Goal: Task Accomplishment & Management: Use online tool/utility

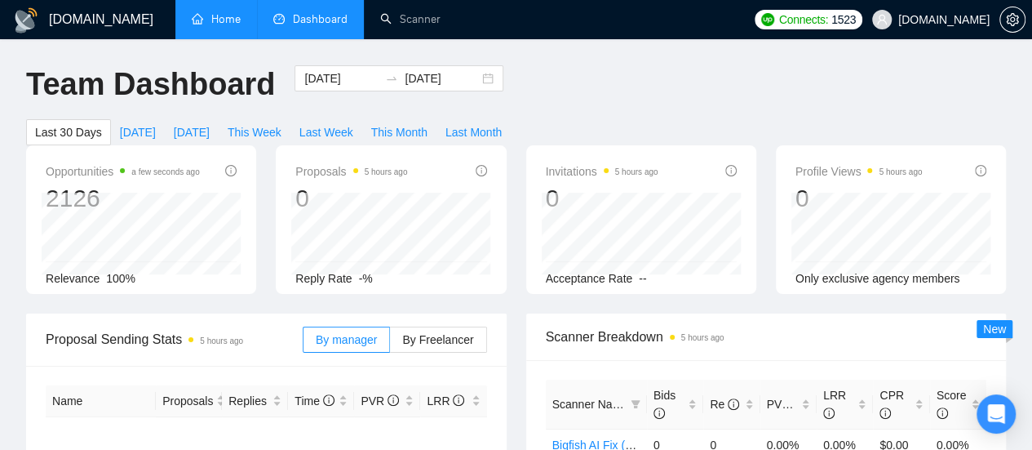
click at [232, 20] on link "Home" at bounding box center [216, 19] width 49 height 14
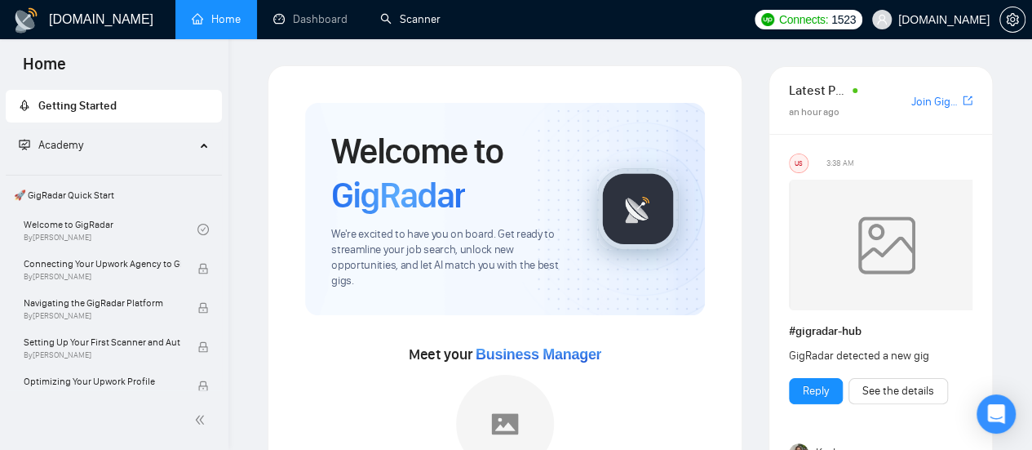
click at [412, 12] on link "Scanner" at bounding box center [410, 19] width 60 height 14
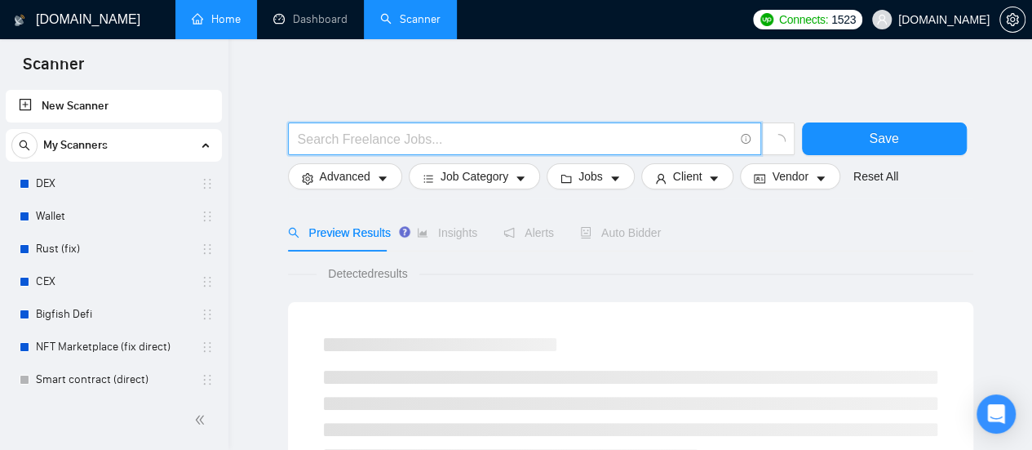
click at [352, 130] on input "text" at bounding box center [516, 139] width 436 height 20
paste input "QA Tester"
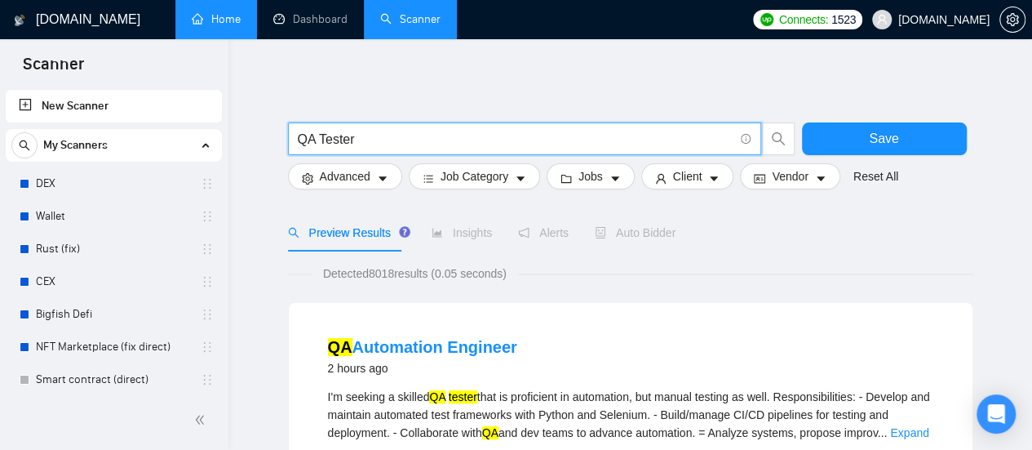
click at [380, 138] on input "QA Tester" at bounding box center [516, 139] width 436 height 20
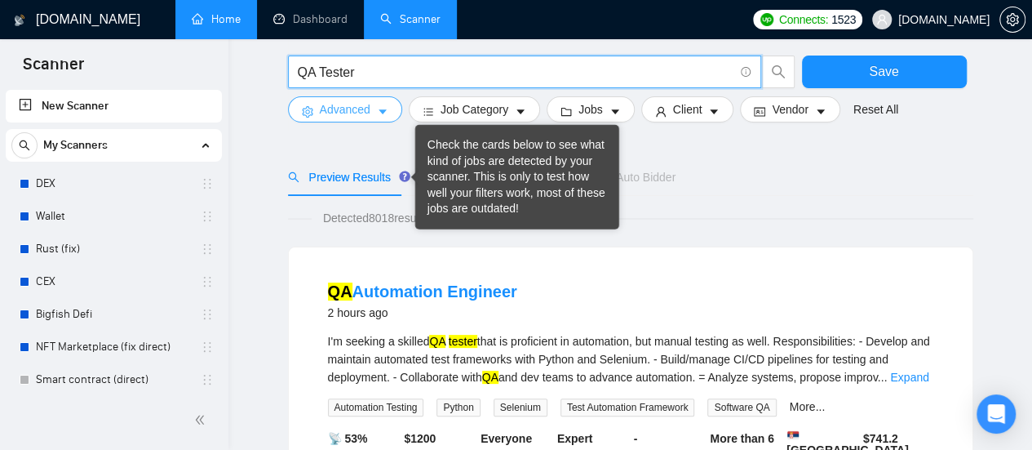
scroll to position [82, 0]
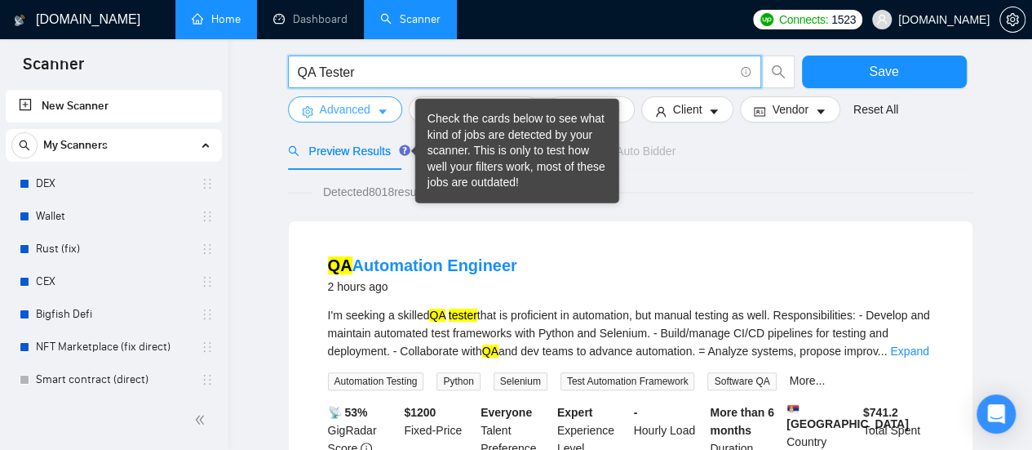
type input "QA Tester"
click at [380, 113] on icon "caret-down" at bounding box center [383, 111] width 8 height 5
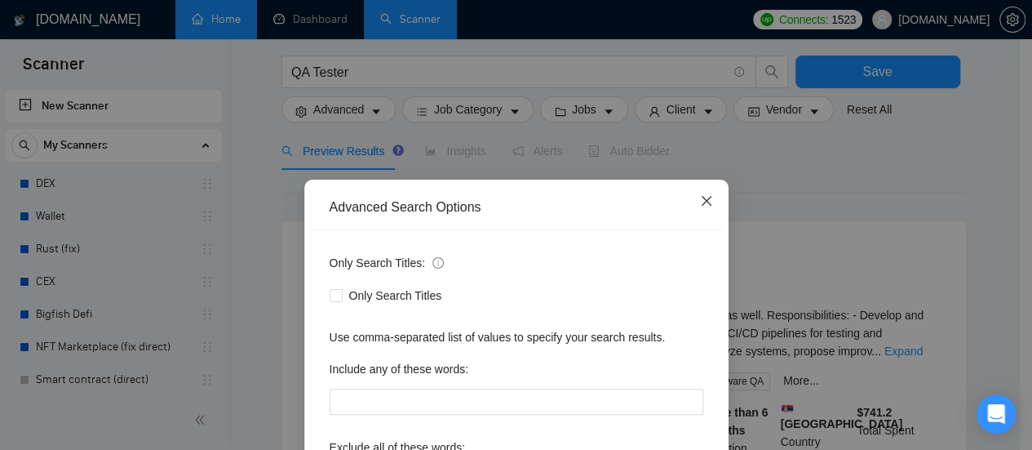
click at [700, 204] on icon "close" at bounding box center [706, 200] width 13 height 13
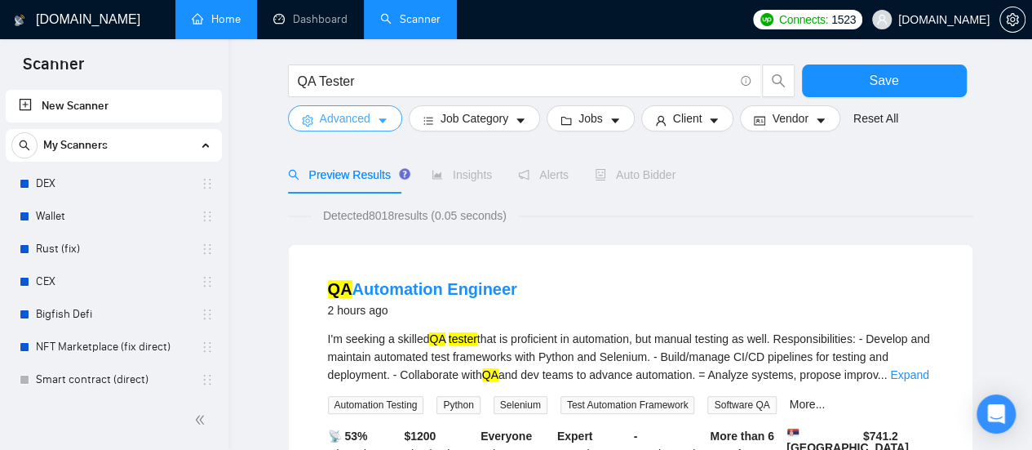
scroll to position [0, 0]
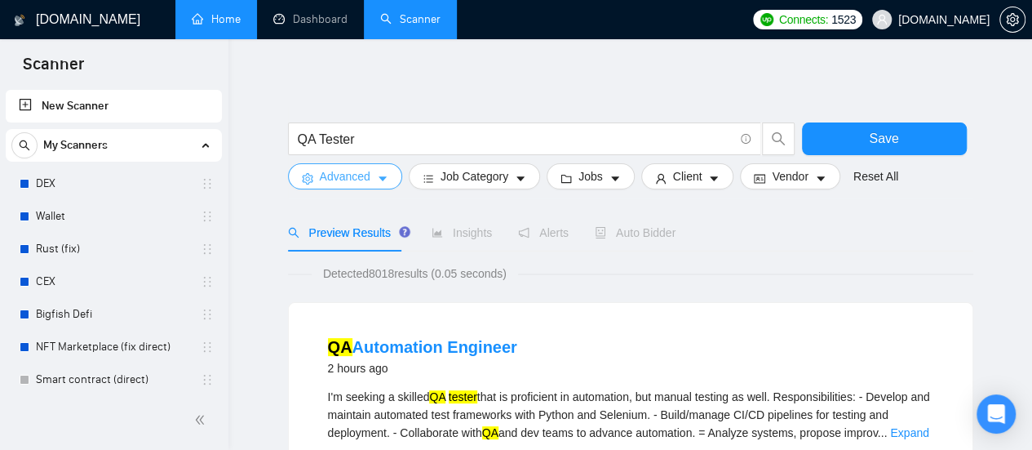
click at [382, 183] on icon "caret-down" at bounding box center [382, 178] width 11 height 11
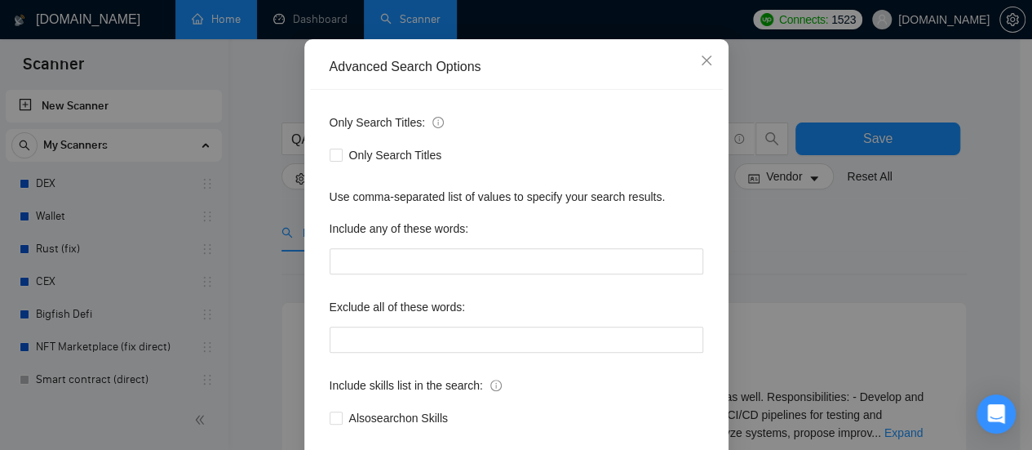
scroll to position [163, 0]
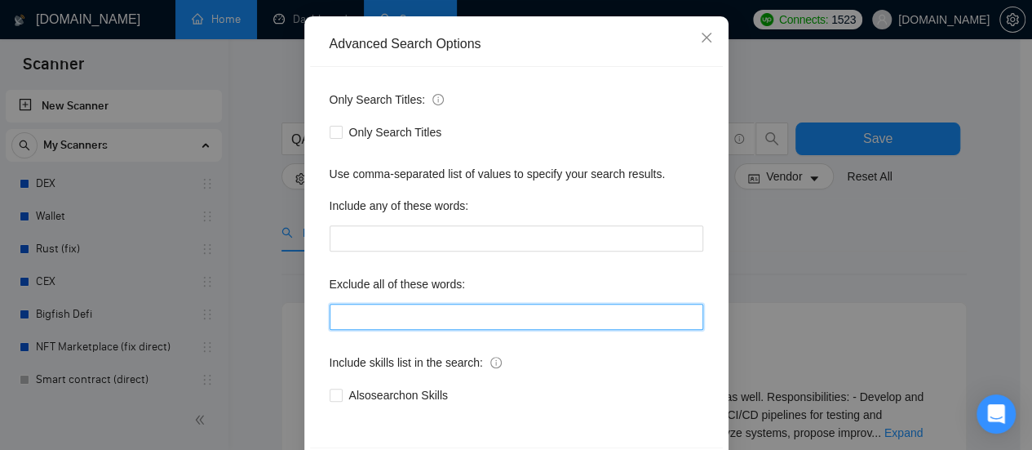
click at [385, 309] on input "text" at bounding box center [517, 316] width 374 height 26
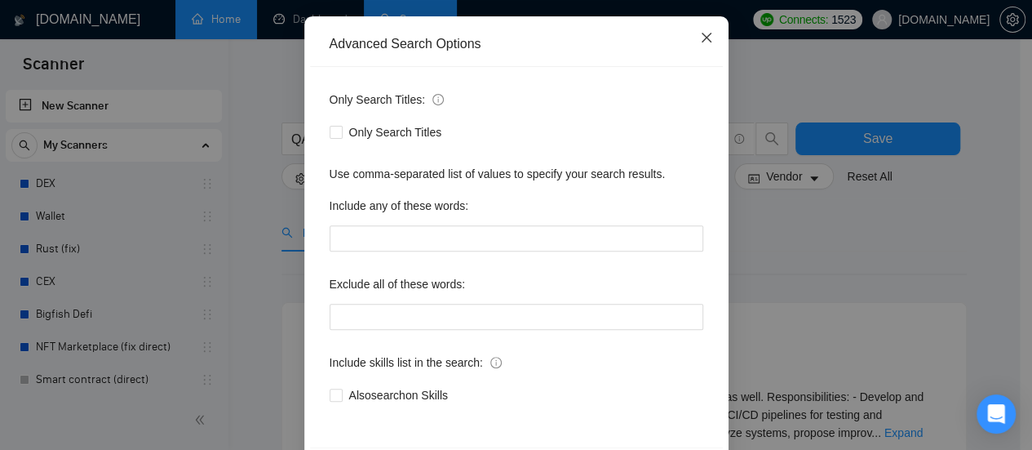
click at [710, 36] on span "Close" at bounding box center [706, 38] width 44 height 44
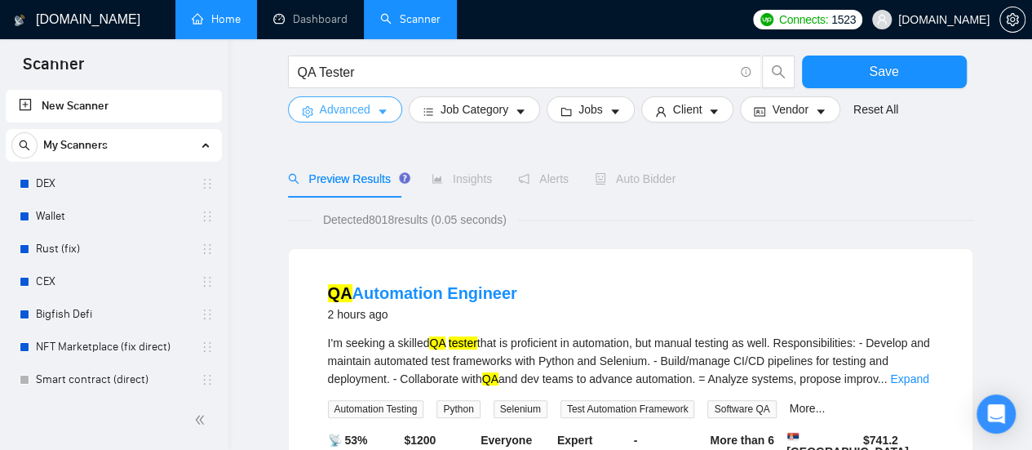
scroll to position [82, 0]
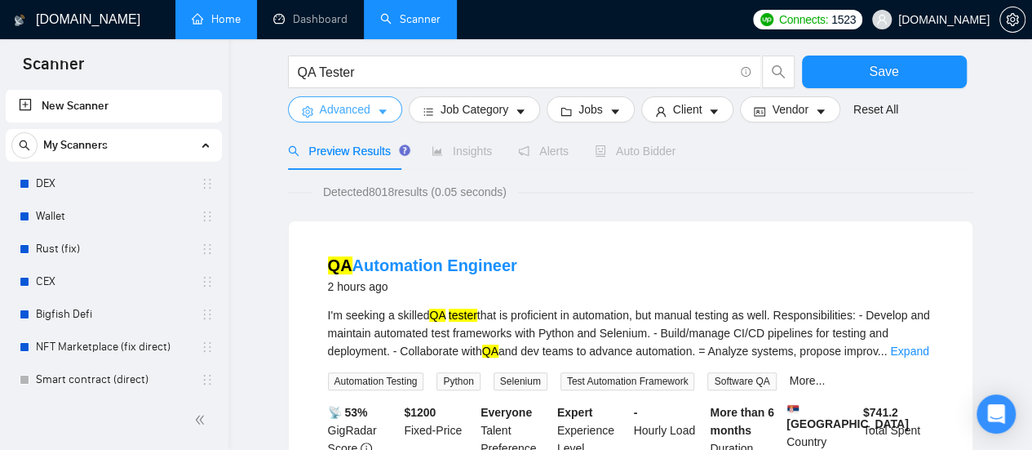
click at [377, 111] on icon "caret-down" at bounding box center [382, 111] width 11 height 11
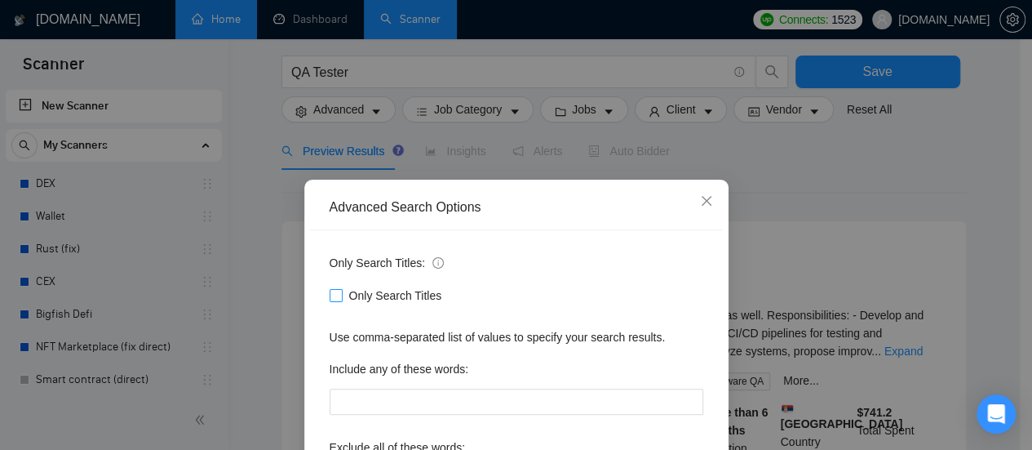
click at [330, 293] on input "Only Search Titles" at bounding box center [335, 294] width 11 height 11
checkbox input "true"
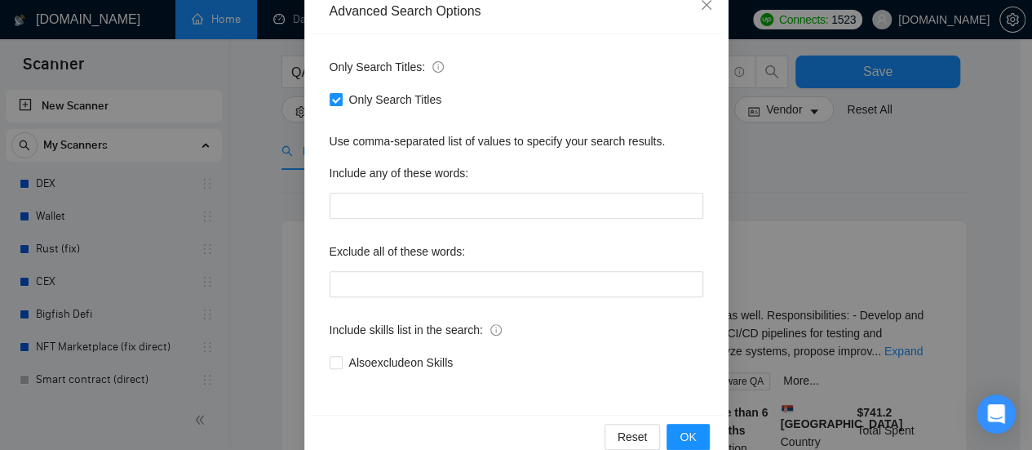
scroll to position [228, 0]
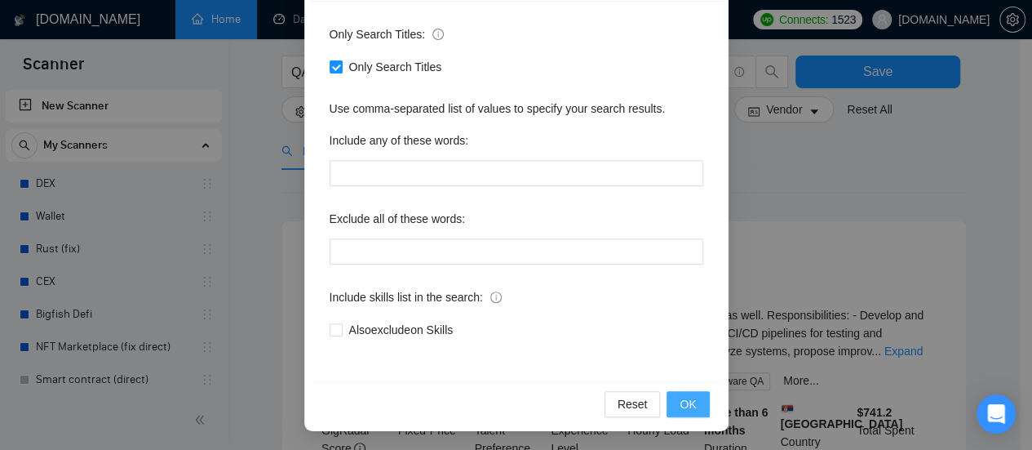
click at [690, 405] on button "OK" at bounding box center [688, 404] width 42 height 26
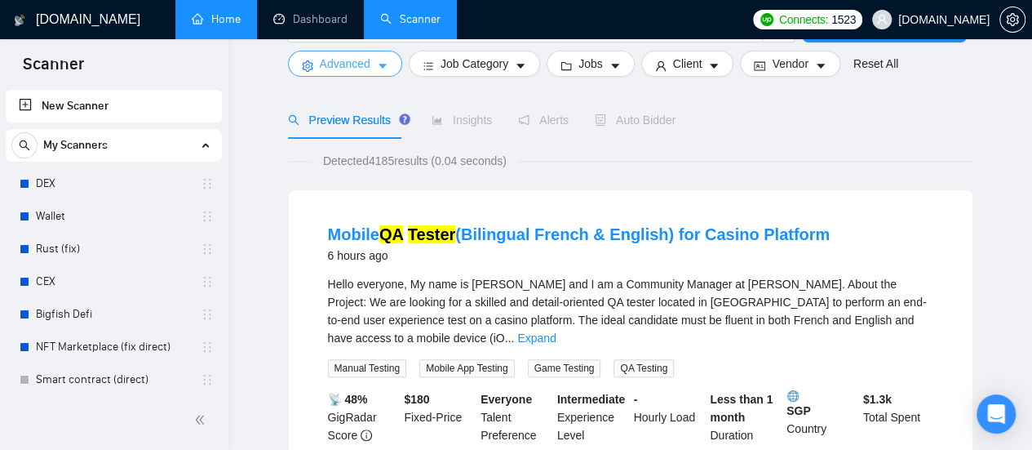
scroll to position [0, 0]
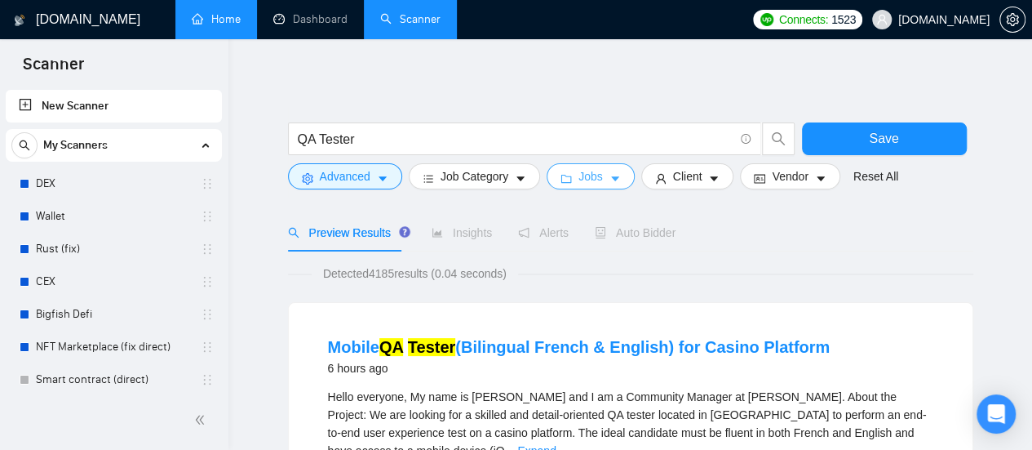
click at [591, 180] on span "Jobs" at bounding box center [590, 176] width 24 height 18
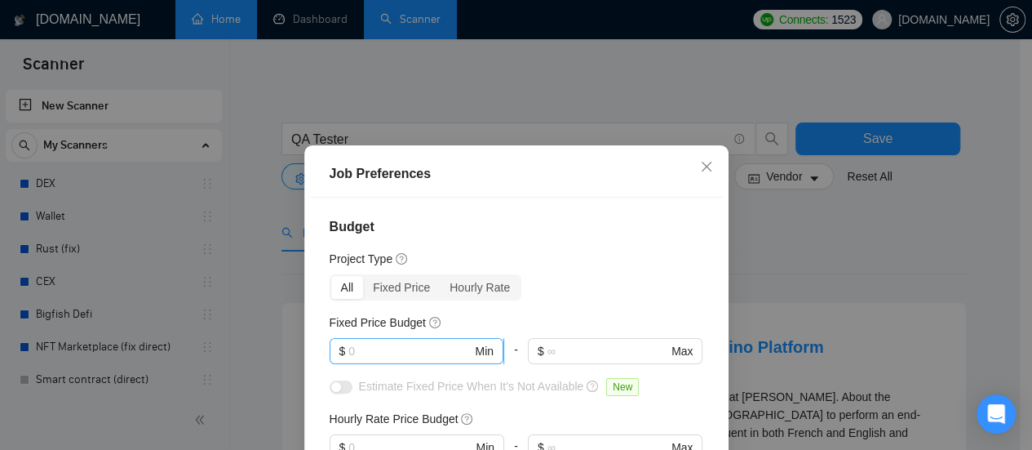
click at [390, 349] on input "text" at bounding box center [409, 351] width 123 height 18
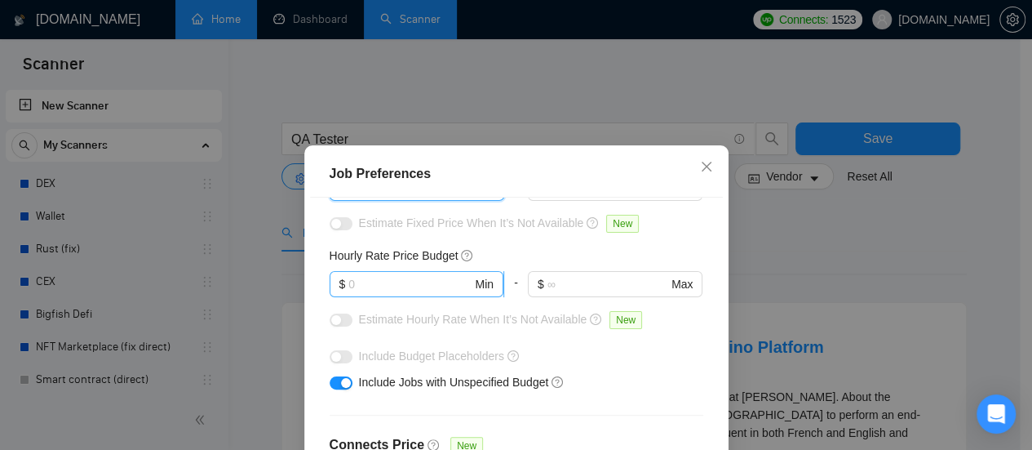
type input "500"
click at [396, 275] on input "text" at bounding box center [409, 284] width 123 height 18
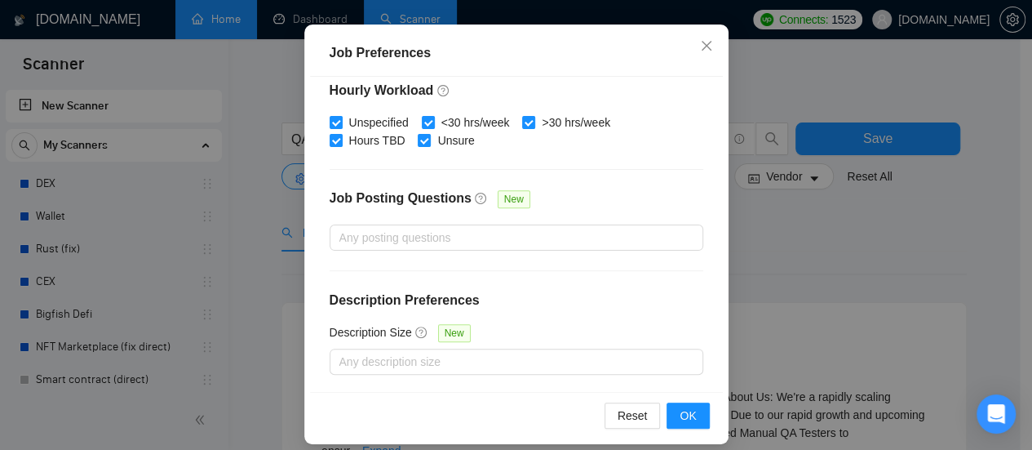
scroll to position [134, 0]
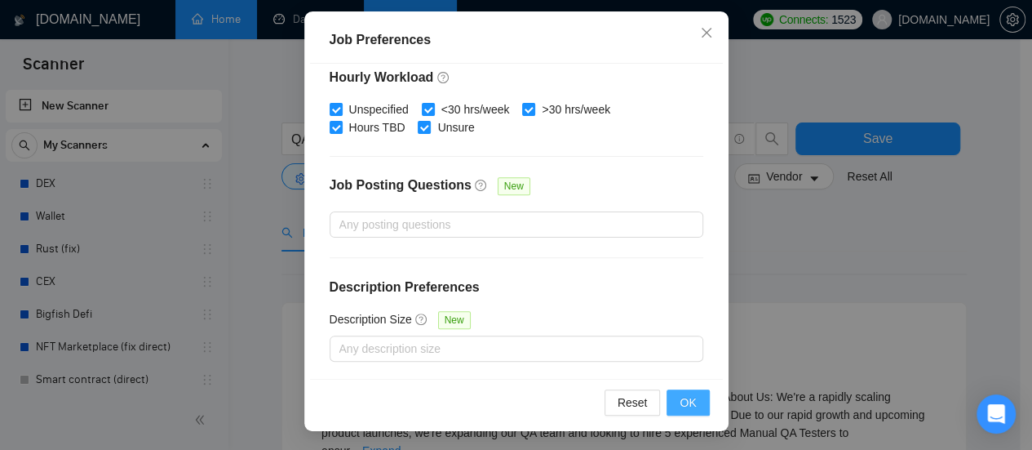
type input "15"
click at [692, 400] on button "OK" at bounding box center [688, 402] width 42 height 26
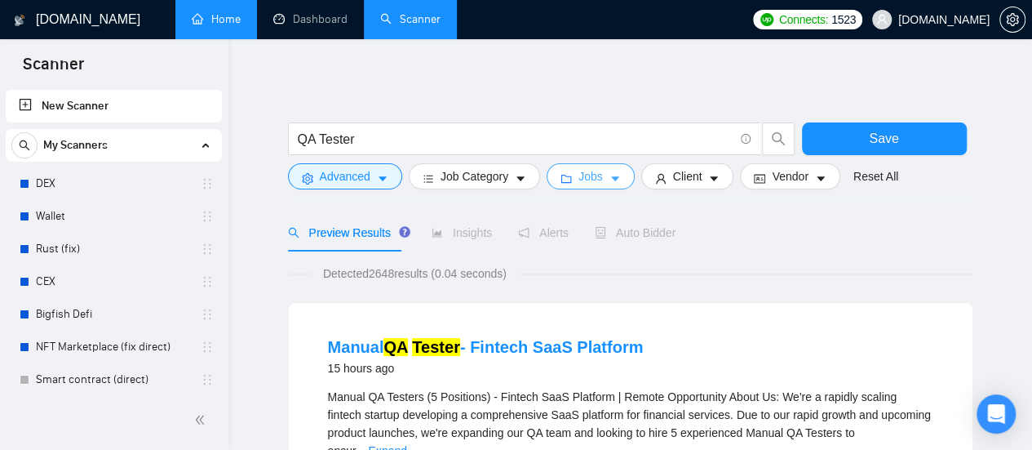
scroll to position [0, 0]
click at [689, 172] on span "Client" at bounding box center [687, 176] width 29 height 18
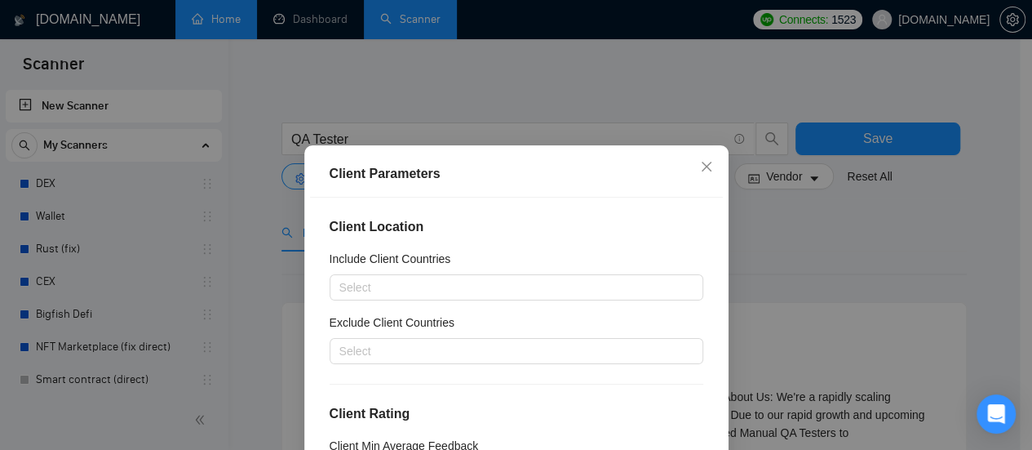
drag, startPoint x: 506, startPoint y: 166, endPoint x: 643, endPoint y: 149, distance: 138.1
click at [643, 149] on div "Client Parameters Client Location Include Client Countries Select Exclude Clien…" at bounding box center [516, 354] width 424 height 419
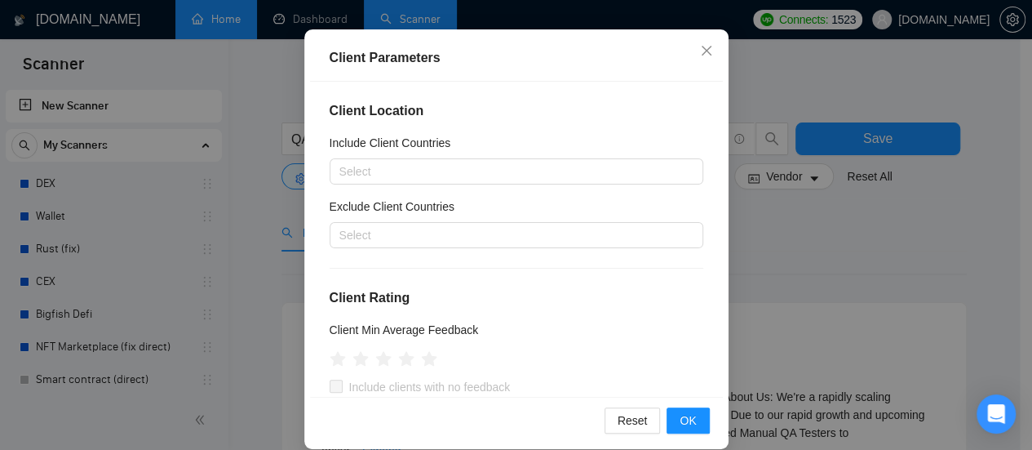
scroll to position [134, 0]
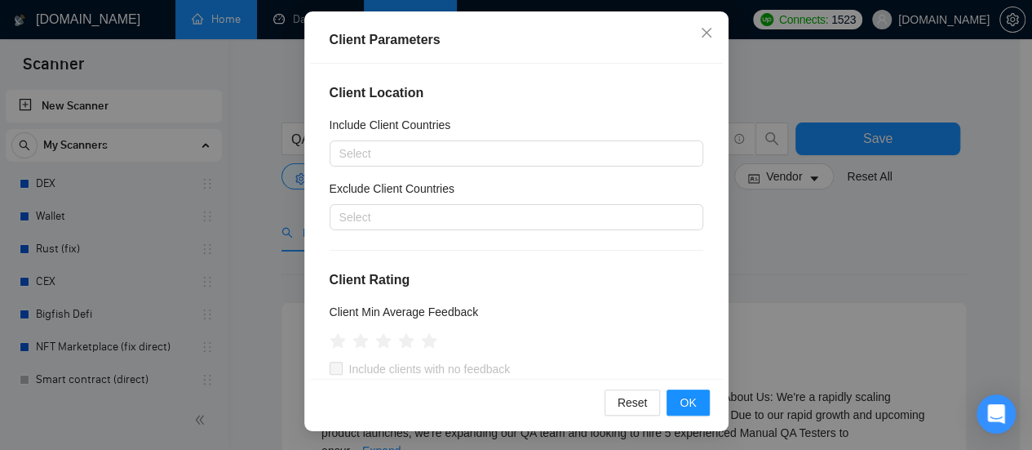
click at [808, 226] on div "Client Parameters Client Location Include Client Countries Select Exclude Clien…" at bounding box center [516, 225] width 1032 height 450
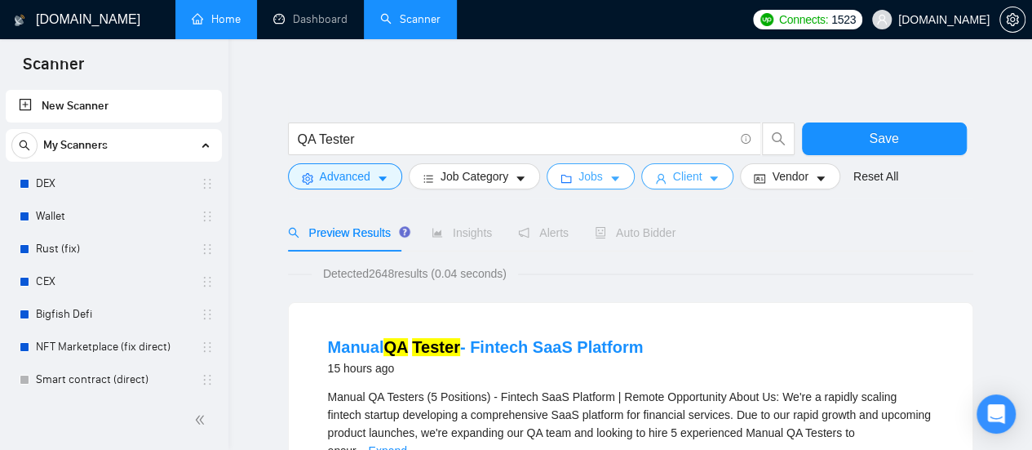
scroll to position [0, 0]
click at [594, 175] on span "Jobs" at bounding box center [590, 176] width 24 height 18
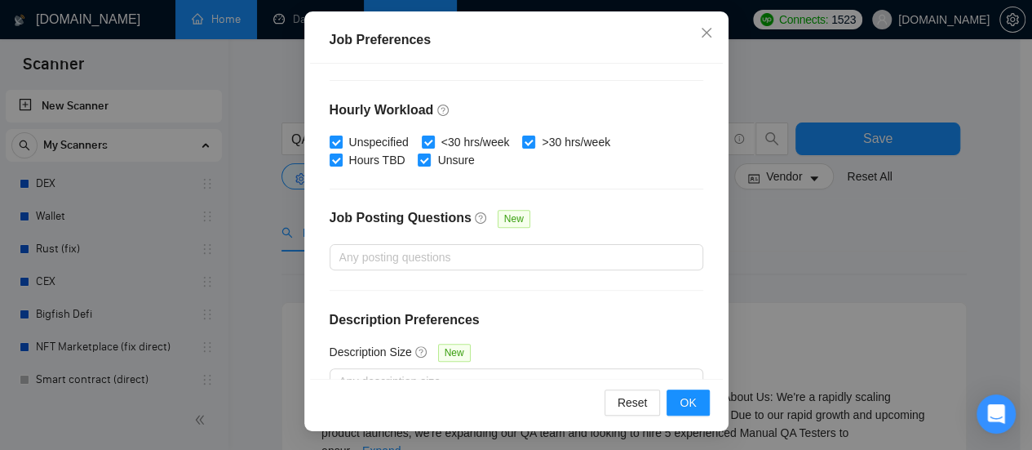
scroll to position [604, 0]
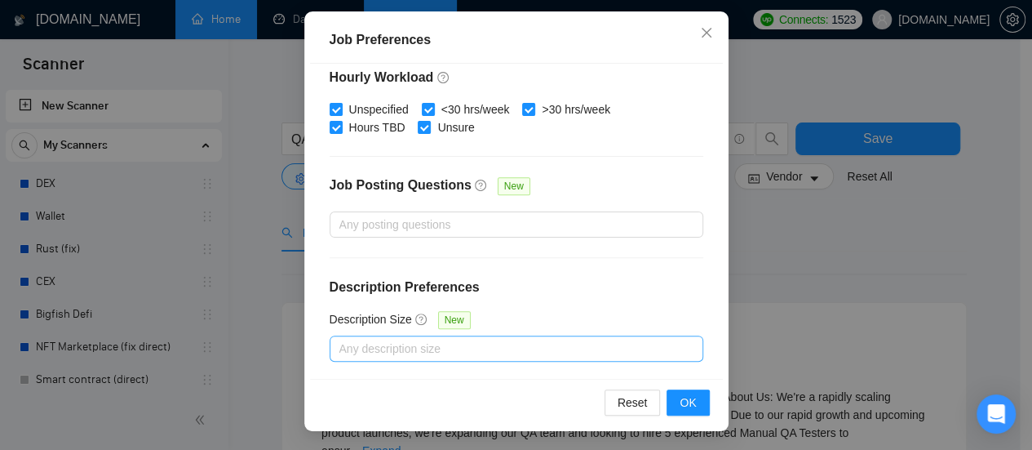
click at [448, 346] on div at bounding box center [508, 349] width 349 height 20
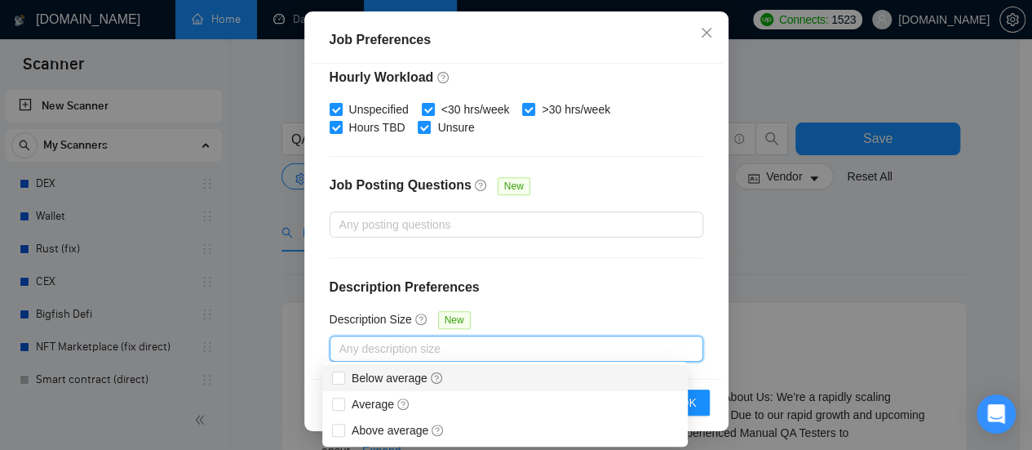
click at [638, 295] on div "Budget Project Type All Fixed Price Hourly Rate Fixed Price Budget $ 500 Min - …" at bounding box center [516, 221] width 413 height 315
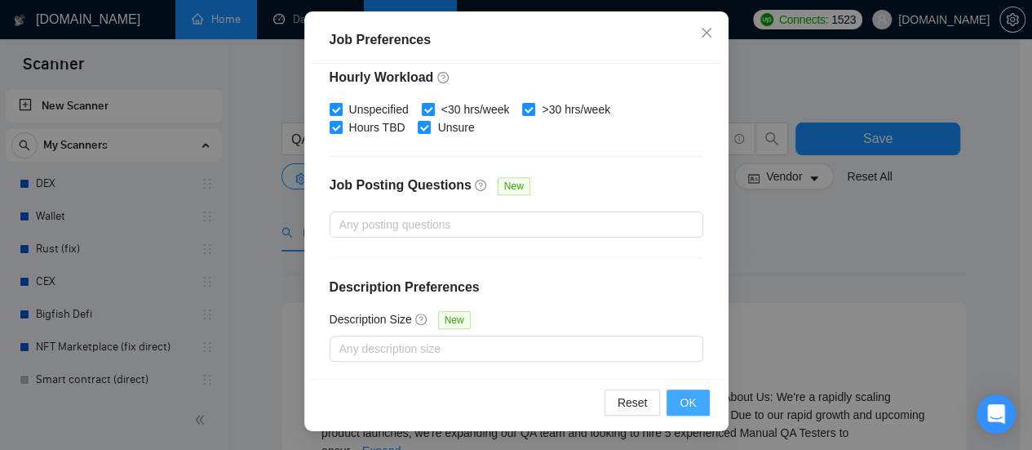
click at [697, 402] on button "OK" at bounding box center [688, 402] width 42 height 26
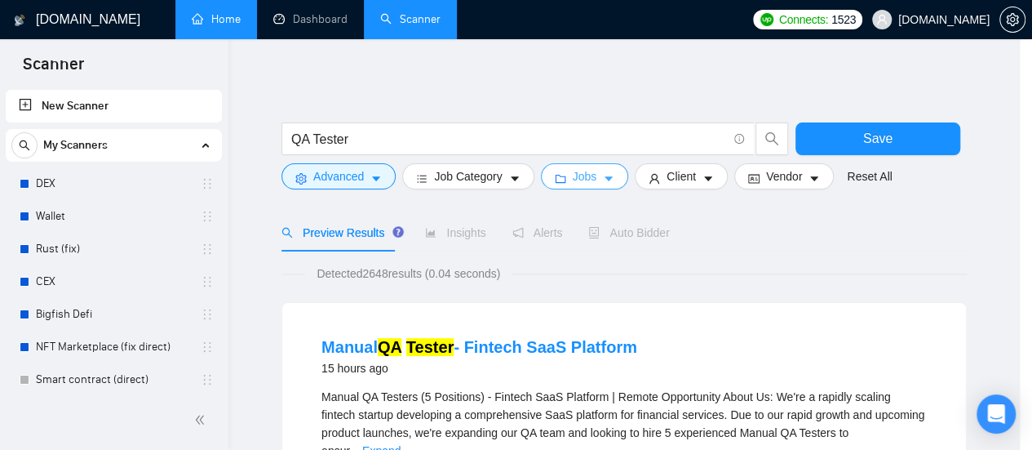
scroll to position [0, 0]
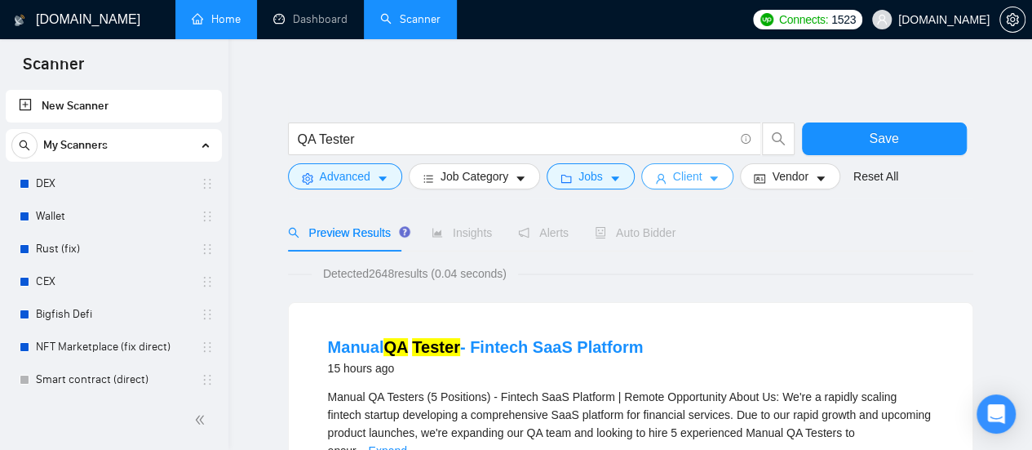
click at [708, 172] on span "caret-down" at bounding box center [713, 178] width 11 height 12
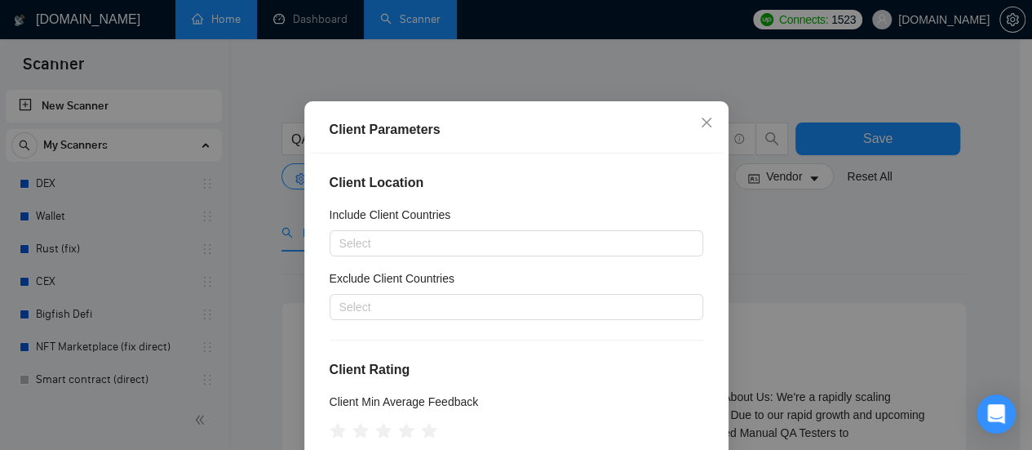
scroll to position [82, 0]
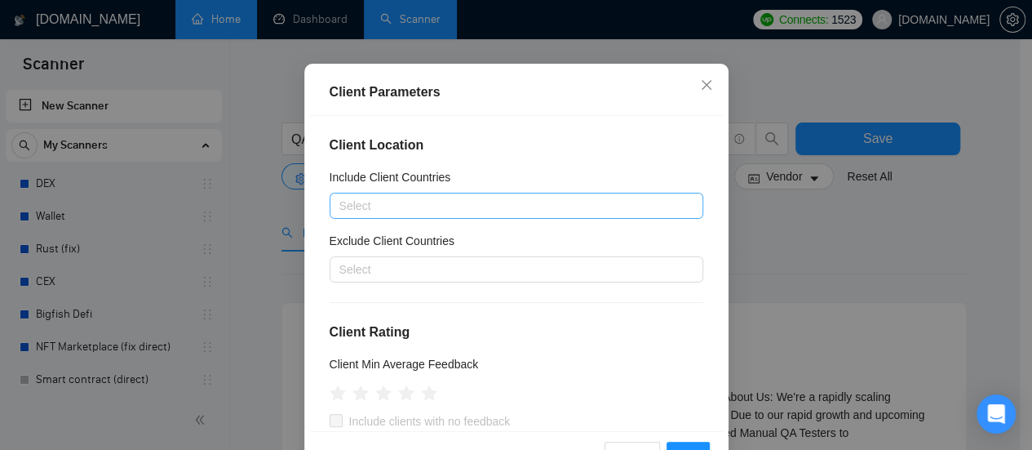
click at [494, 206] on div at bounding box center [508, 206] width 349 height 20
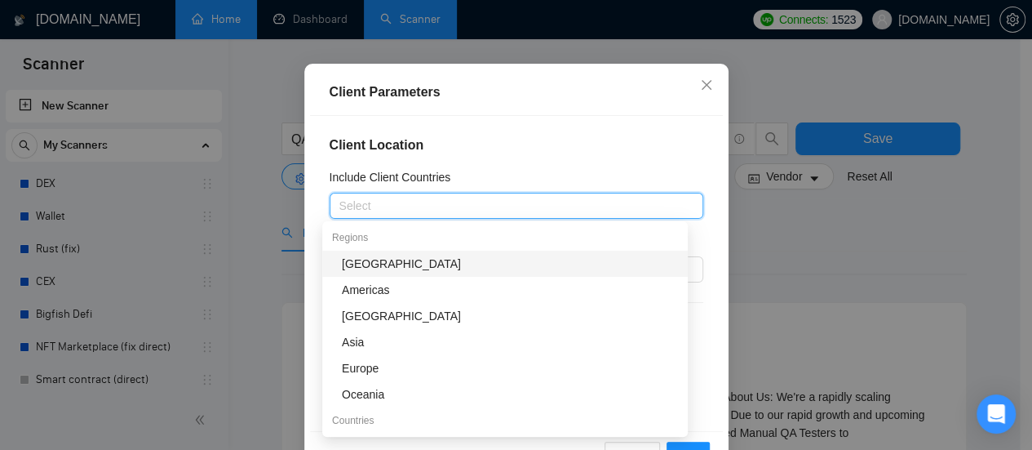
type input "n"
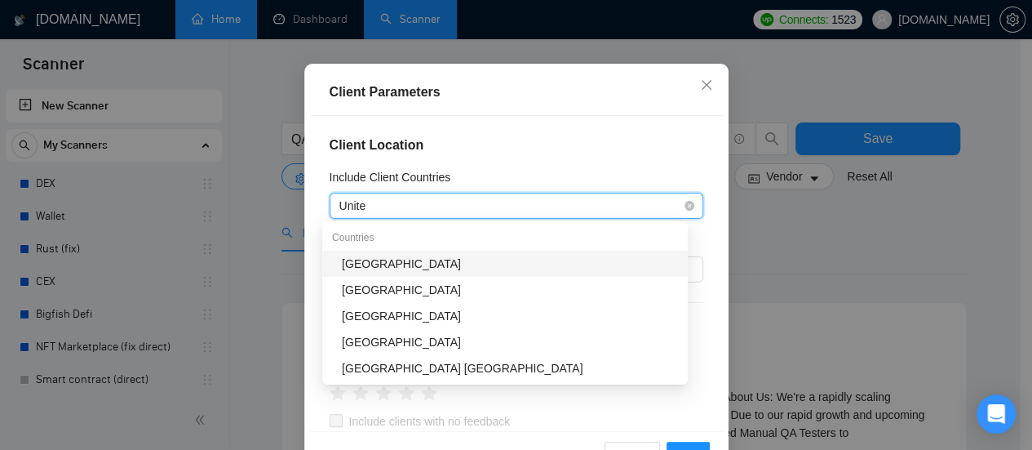
type input "United"
click at [426, 286] on div "[GEOGRAPHIC_DATA]" at bounding box center [510, 290] width 336 height 18
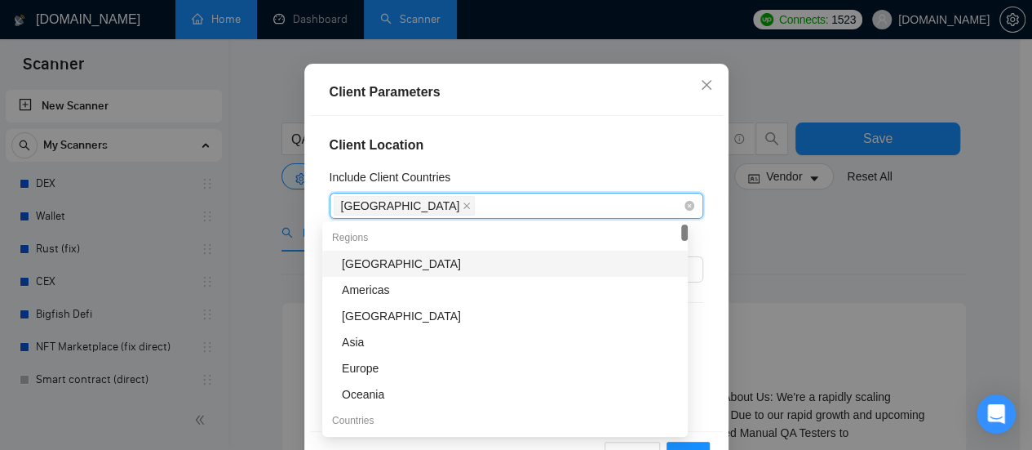
click at [505, 215] on div "[GEOGRAPHIC_DATA]" at bounding box center [508, 205] width 349 height 23
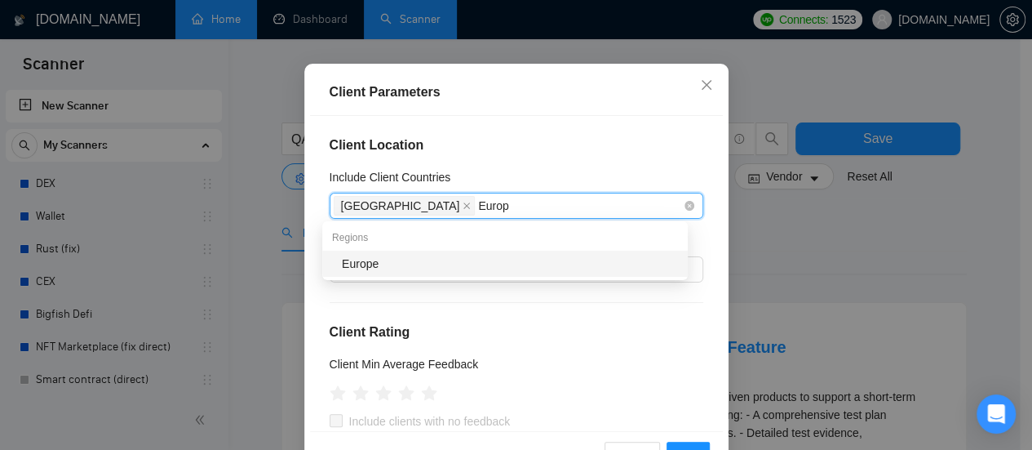
type input "Europe"
click at [490, 265] on div "Europe" at bounding box center [510, 264] width 336 height 18
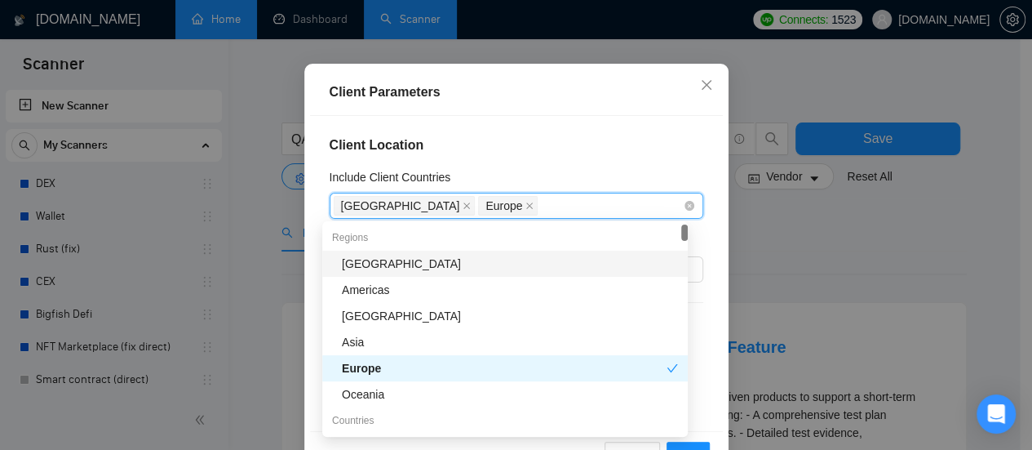
click at [571, 201] on div "[GEOGRAPHIC_DATA] [GEOGRAPHIC_DATA]" at bounding box center [508, 205] width 349 height 23
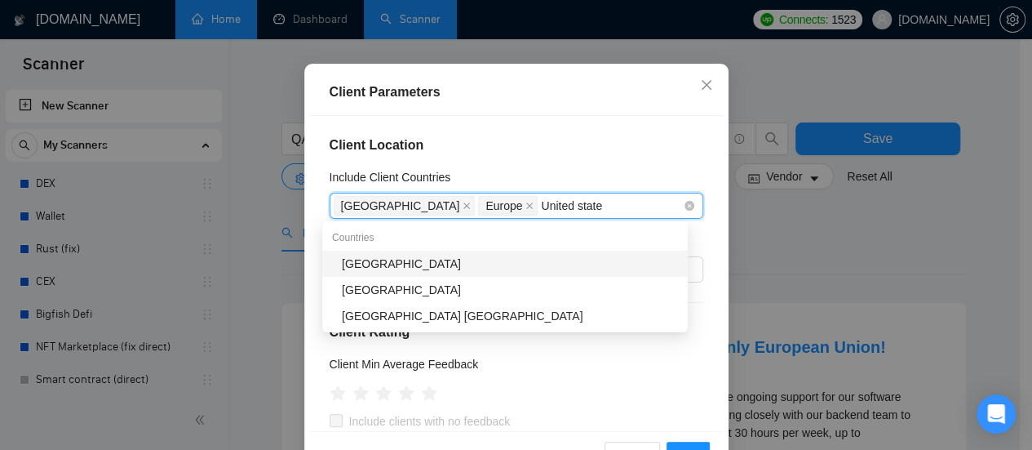
type input "[GEOGRAPHIC_DATA]"
click at [405, 265] on div "[GEOGRAPHIC_DATA]" at bounding box center [510, 264] width 336 height 18
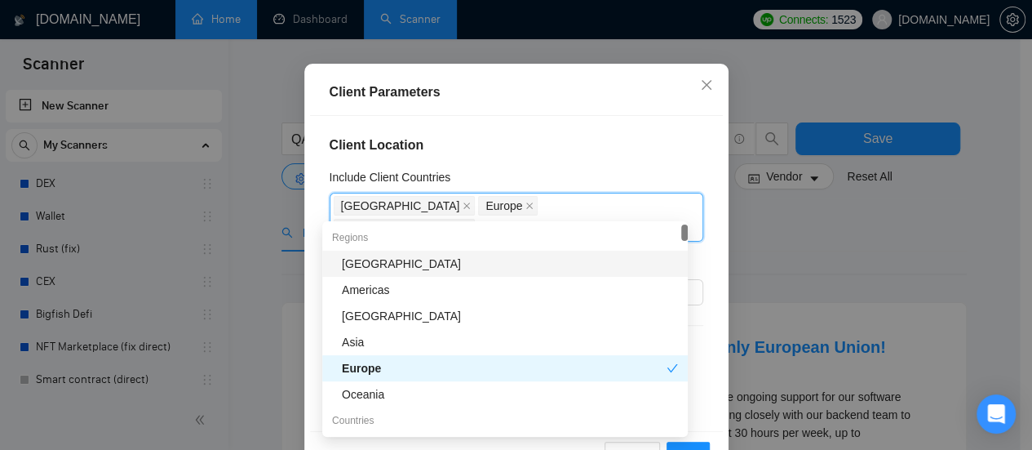
click at [644, 146] on h4 "Client Location" at bounding box center [517, 145] width 374 height 20
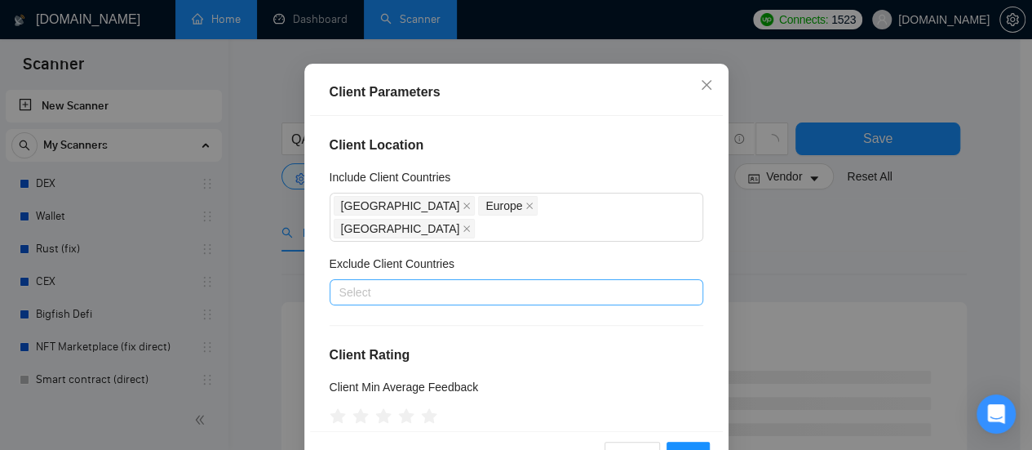
click at [443, 282] on div at bounding box center [508, 292] width 349 height 20
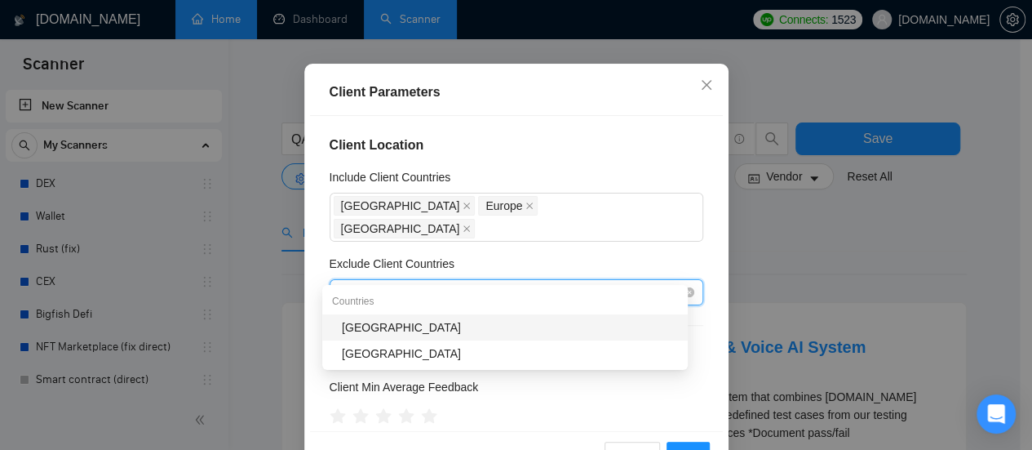
type input "[GEOGRAPHIC_DATA]"
click at [374, 327] on div "[GEOGRAPHIC_DATA]" at bounding box center [510, 327] width 336 height 18
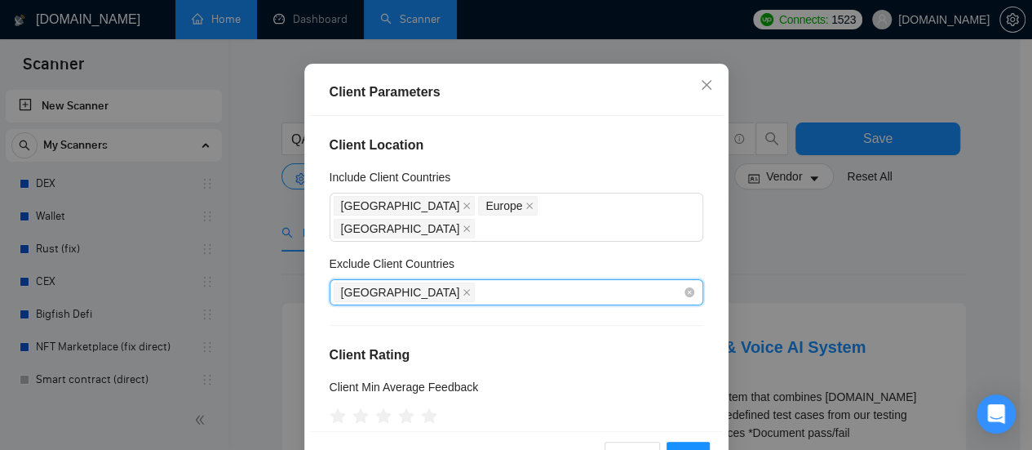
click at [449, 281] on div "[GEOGRAPHIC_DATA]" at bounding box center [508, 292] width 349 height 23
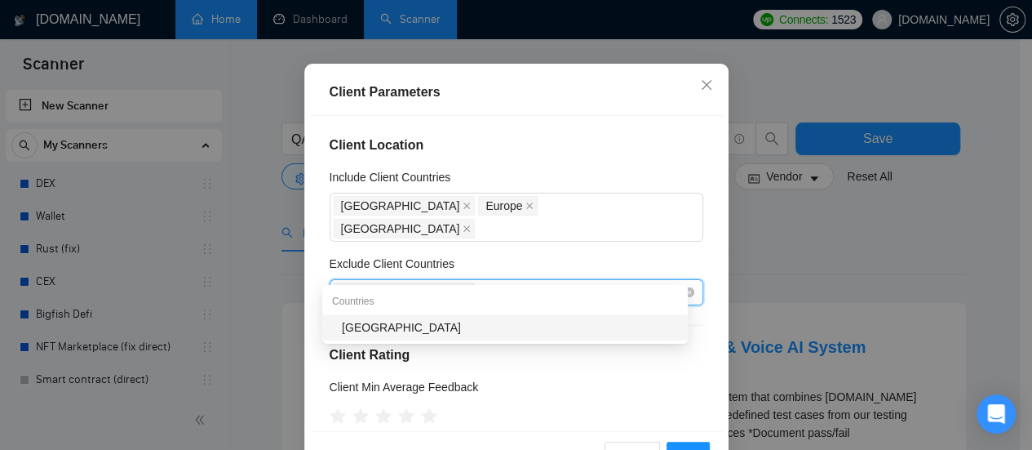
type input "[GEOGRAPHIC_DATA]"
click at [372, 329] on div "[GEOGRAPHIC_DATA]" at bounding box center [510, 327] width 336 height 18
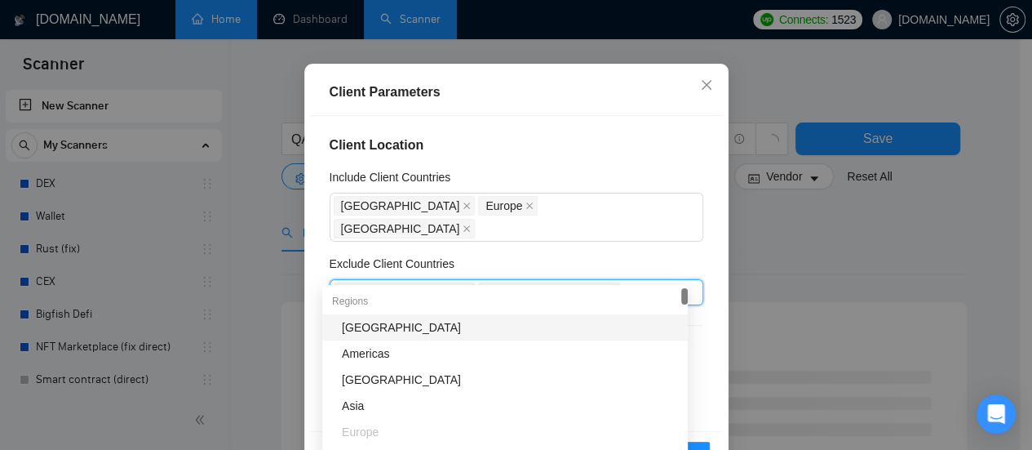
click at [597, 255] on div "Exclude Client Countries" at bounding box center [517, 267] width 374 height 24
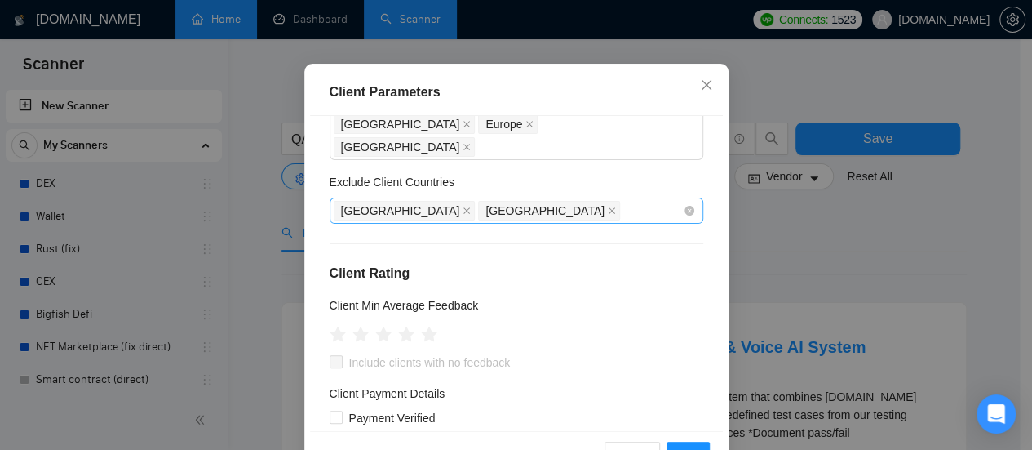
click at [494, 199] on div "India [GEOGRAPHIC_DATA]" at bounding box center [508, 210] width 349 height 23
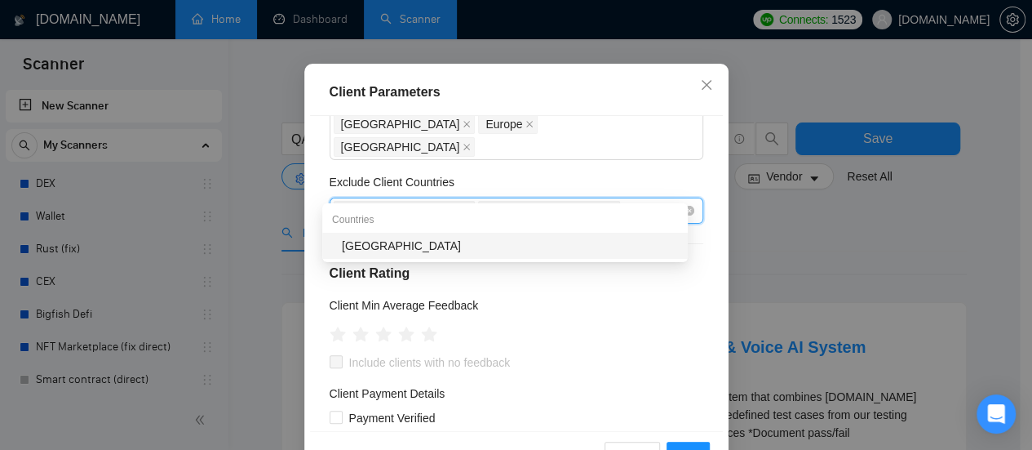
type input "[GEOGRAPHIC_DATA]"
click at [380, 247] on div "[GEOGRAPHIC_DATA]" at bounding box center [510, 246] width 336 height 18
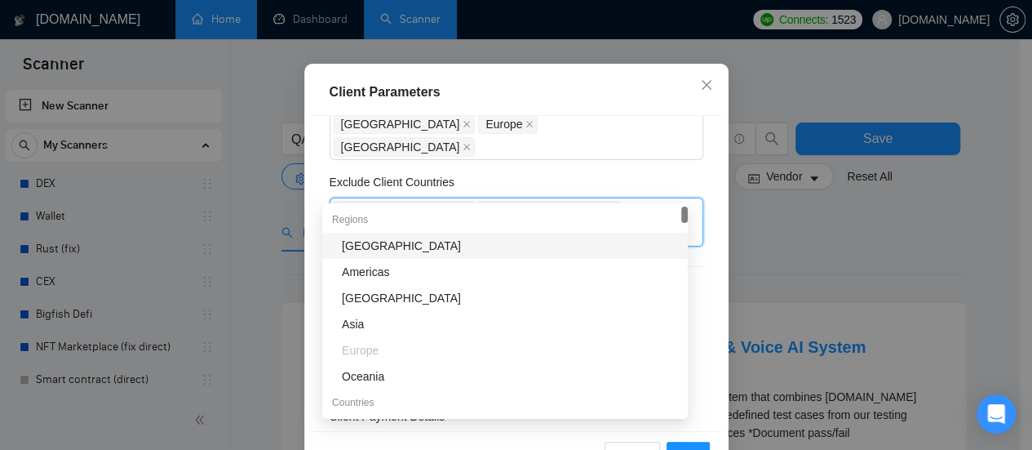
click at [619, 173] on div "Exclude Client Countries" at bounding box center [517, 185] width 374 height 24
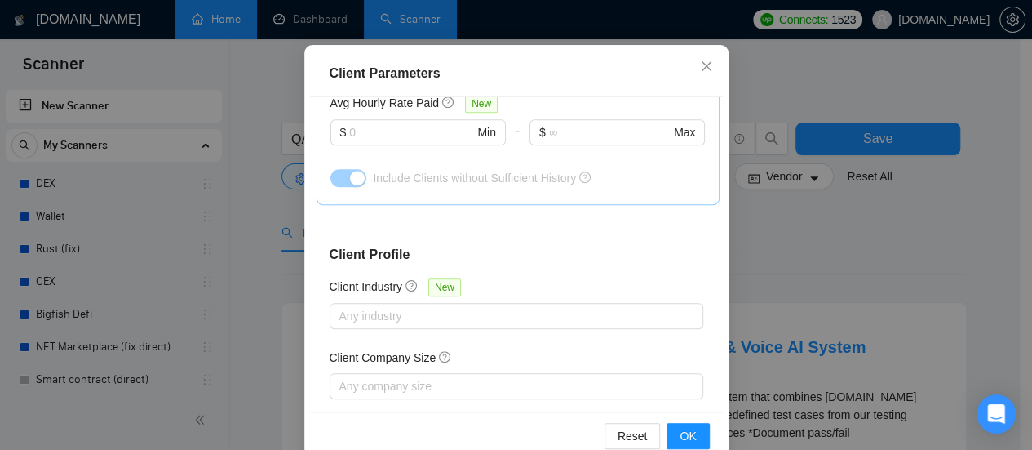
scroll to position [134, 0]
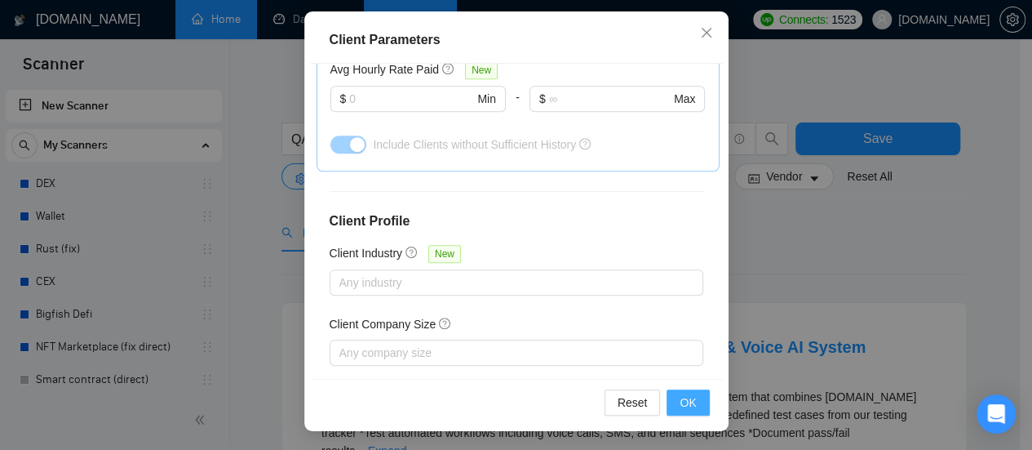
click at [686, 405] on span "OK" at bounding box center [688, 402] width 16 height 18
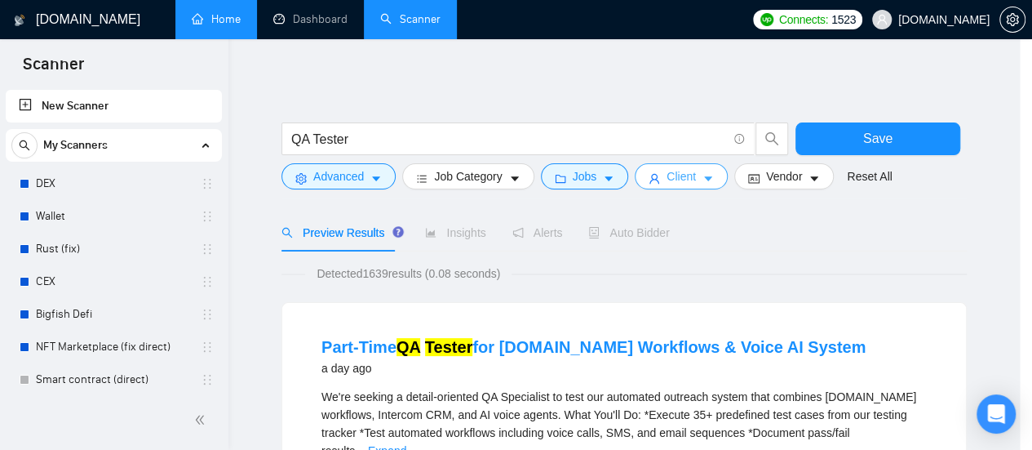
scroll to position [0, 0]
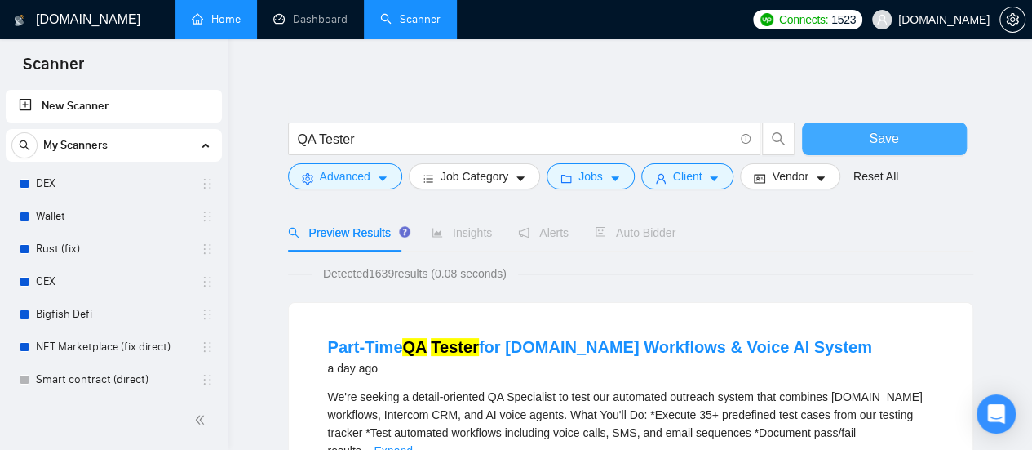
click at [893, 138] on span "Save" at bounding box center [883, 138] width 29 height 20
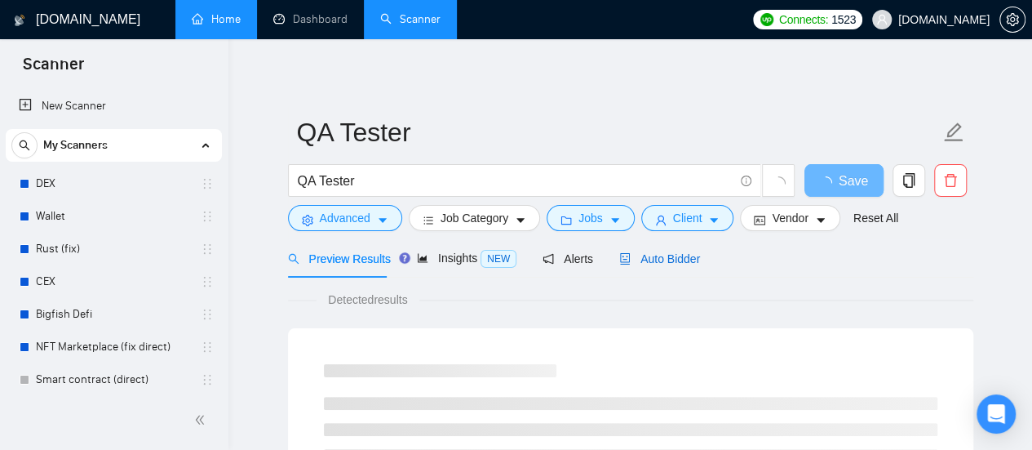
click at [644, 259] on span "Auto Bidder" at bounding box center [659, 258] width 81 height 13
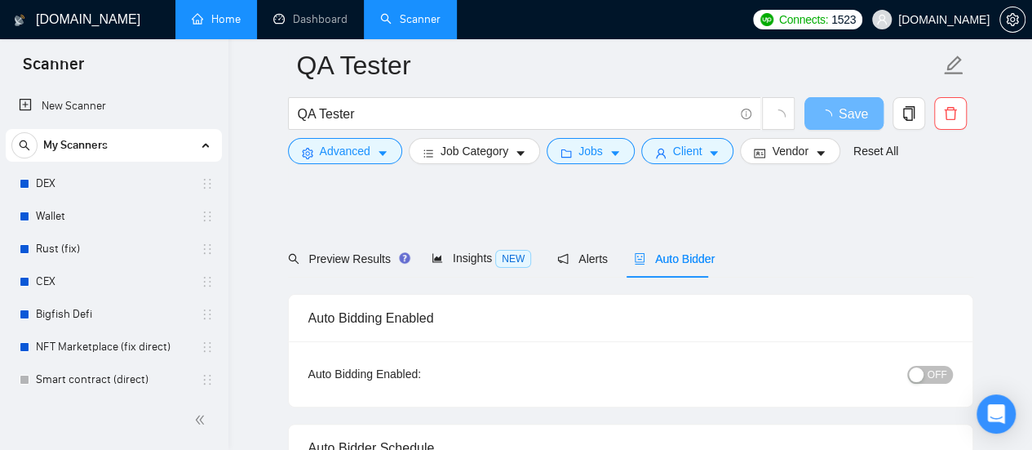
scroll to position [82, 0]
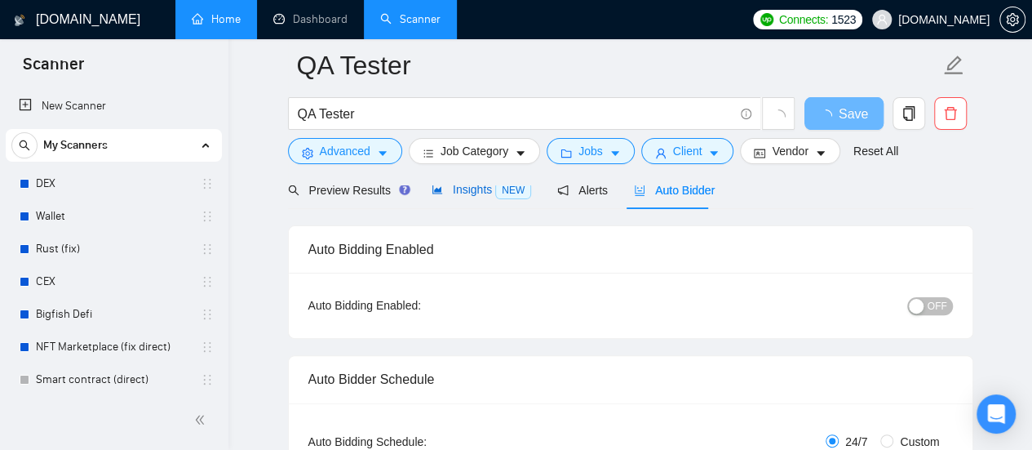
click at [472, 194] on span "Insights NEW" at bounding box center [482, 189] width 100 height 13
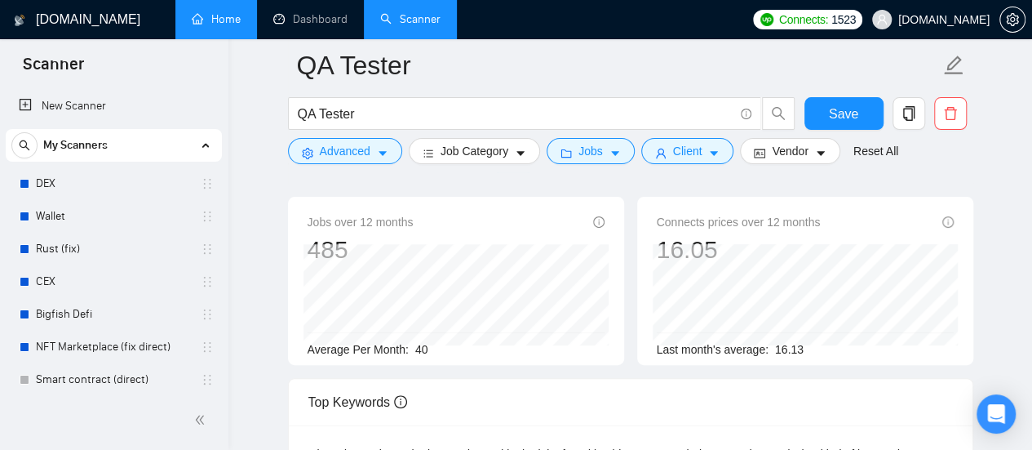
scroll to position [82, 0]
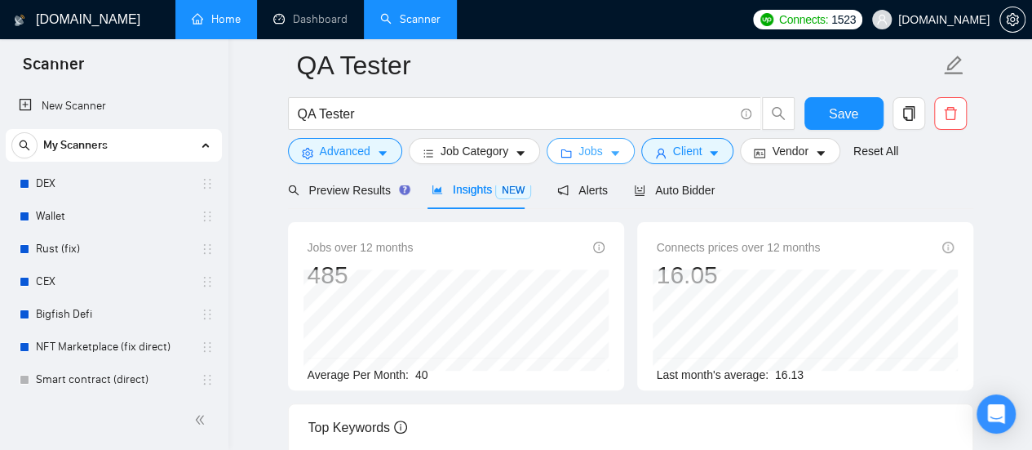
click at [609, 151] on icon "caret-down" at bounding box center [614, 153] width 11 height 11
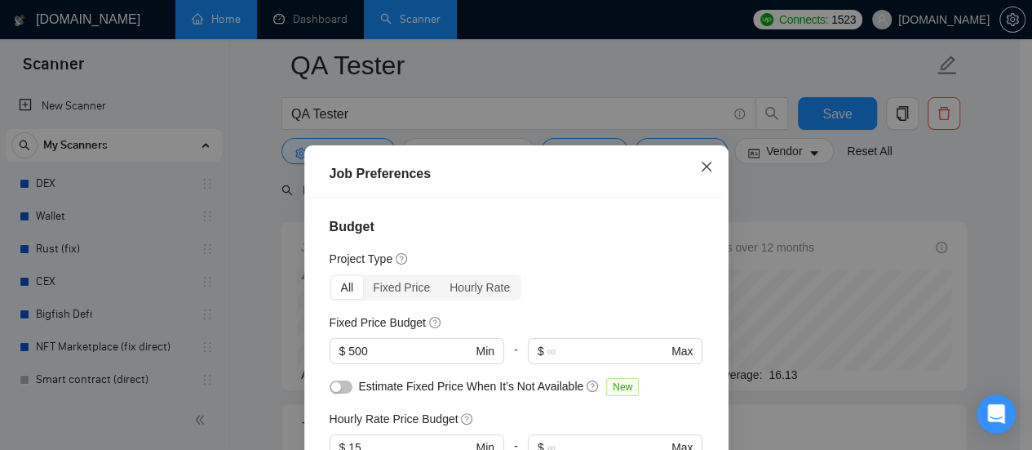
click at [701, 168] on icon "close" at bounding box center [706, 167] width 10 height 10
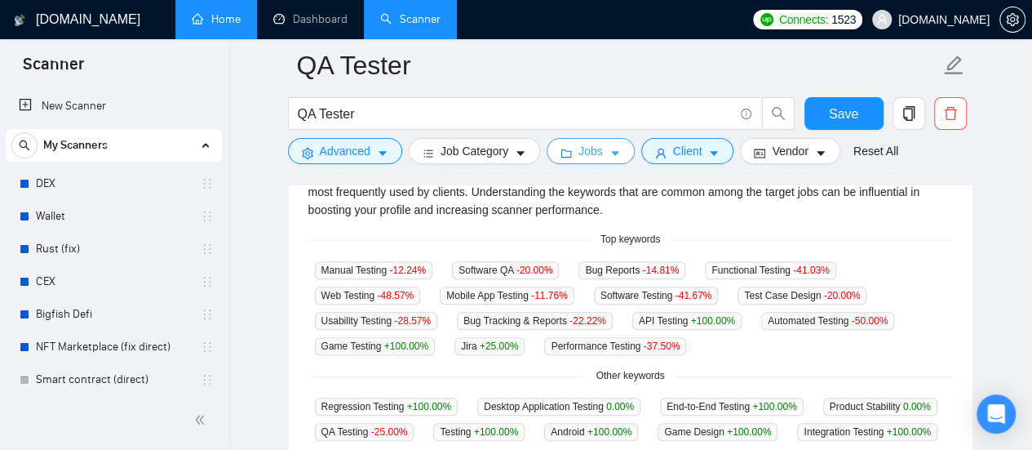
scroll to position [408, 0]
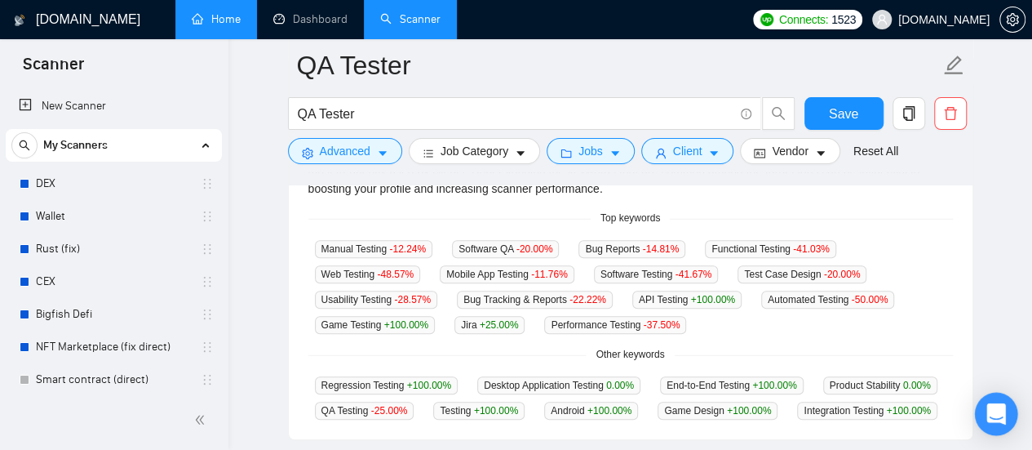
click at [1000, 413] on icon "Open Intercom Messenger" at bounding box center [995, 413] width 19 height 21
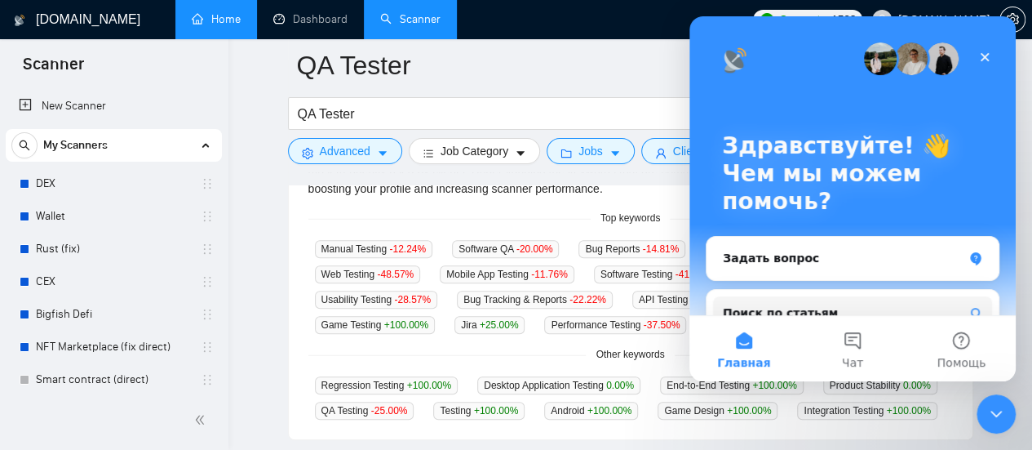
scroll to position [0, 0]
click at [994, 419] on icon "Закрыть службу сообщений Intercom" at bounding box center [994, 411] width 20 height 20
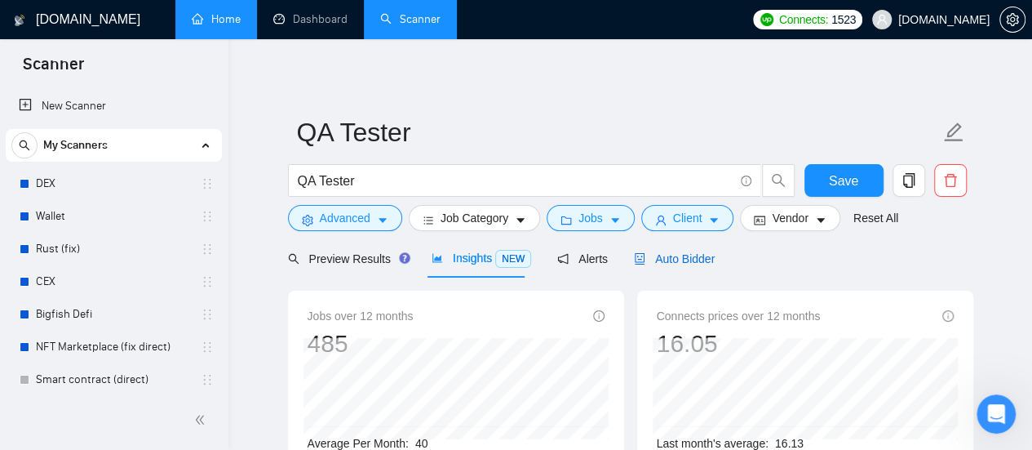
click at [684, 259] on span "Auto Bidder" at bounding box center [674, 258] width 81 height 13
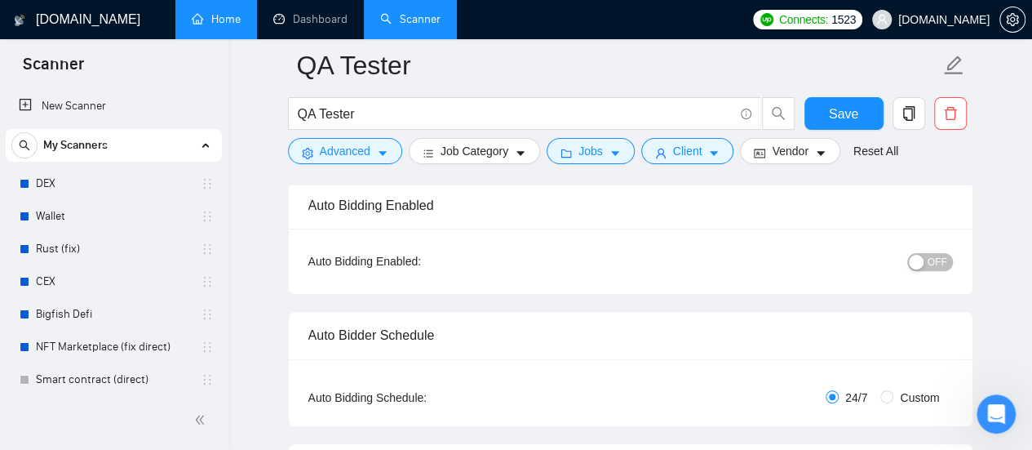
scroll to position [163, 0]
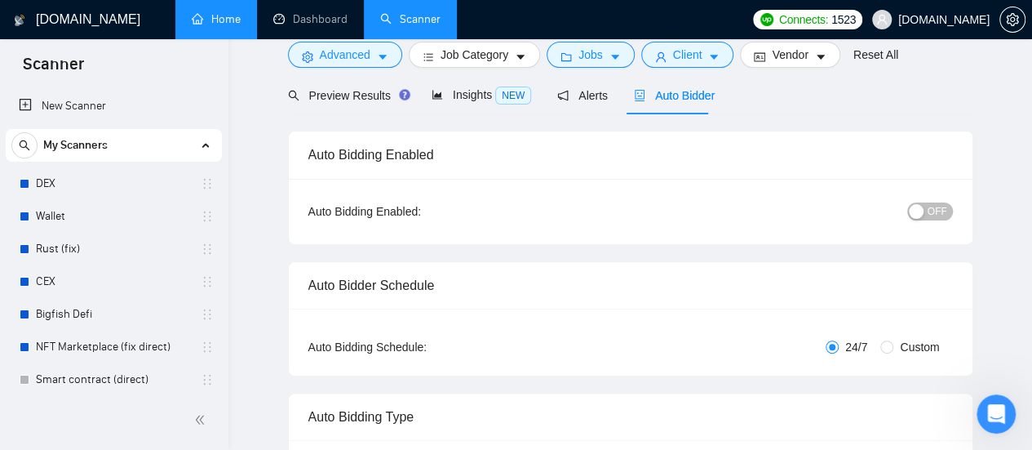
scroll to position [245, 0]
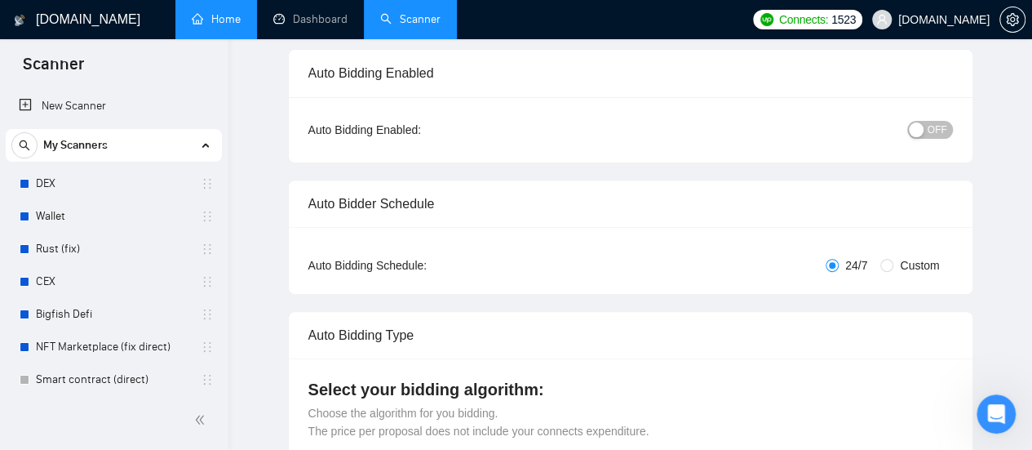
click at [889, 278] on div "Auto Bidding Type: Automated (recommended) Semi-automated Auto Bidding Schedule…" at bounding box center [631, 260] width 684 height 67
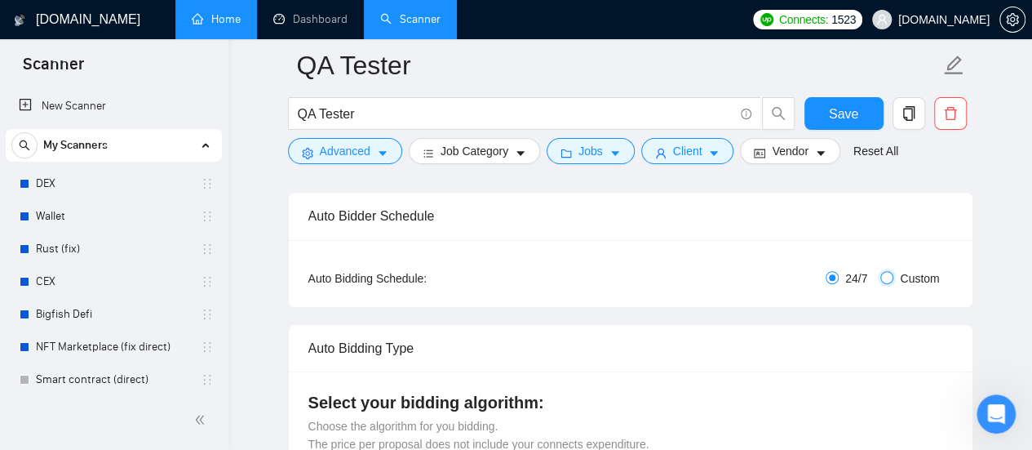
click at [892, 278] on input "Custom" at bounding box center [886, 277] width 13 height 13
radio input "true"
radio input "false"
checkbox input "true"
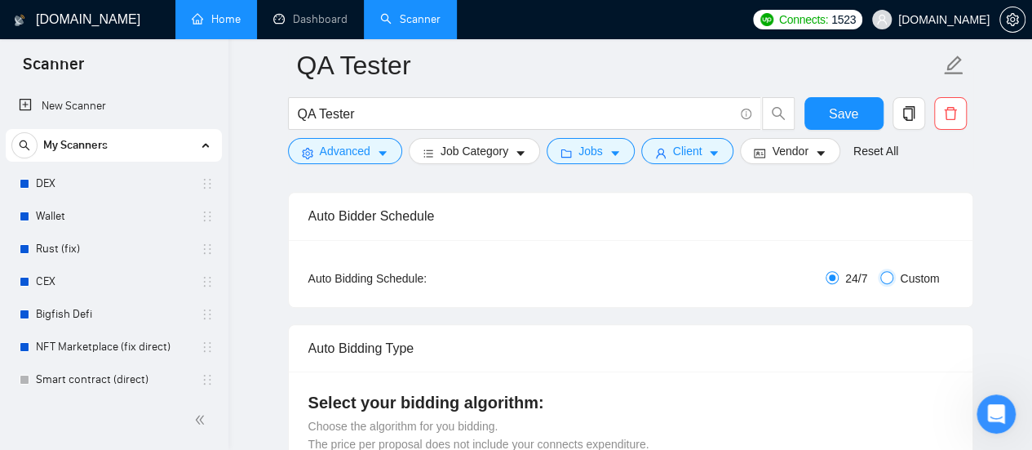
checkbox input "true"
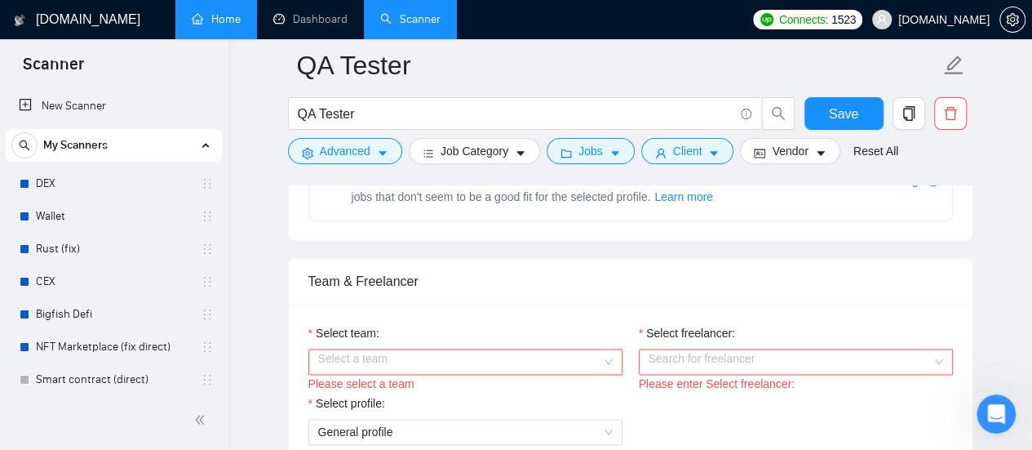
scroll to position [979, 0]
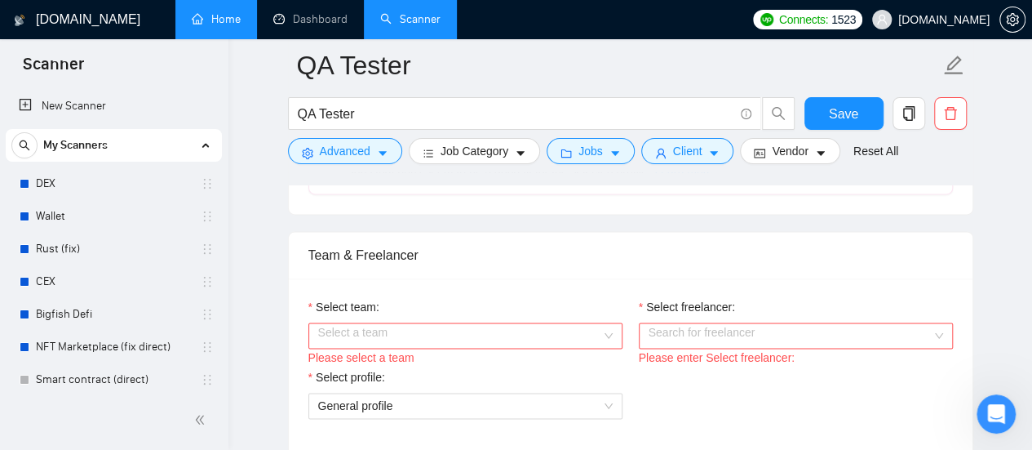
click at [604, 329] on div "Select a team" at bounding box center [465, 335] width 314 height 26
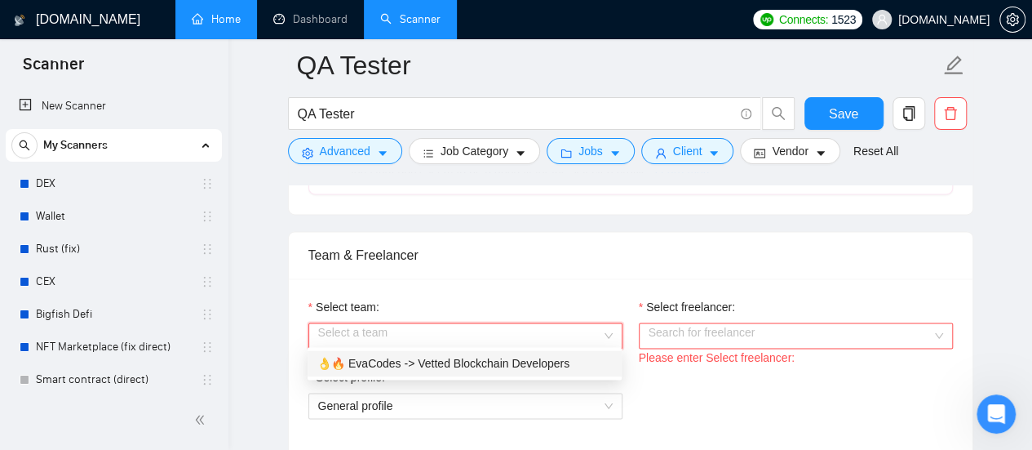
click at [511, 361] on div "👌🔥 EvaCodes -> Vetted Blockchain Developers" at bounding box center [464, 363] width 295 height 18
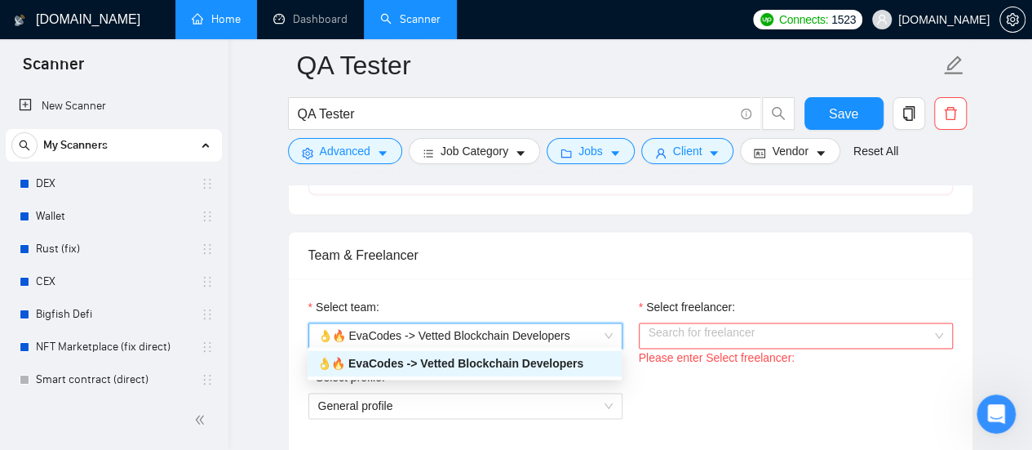
click at [717, 329] on input "Select freelancer:" at bounding box center [790, 335] width 283 height 24
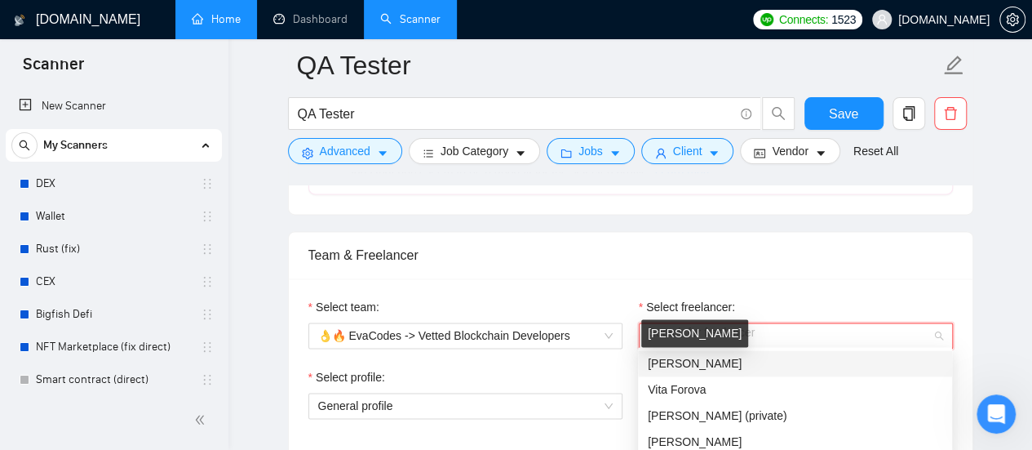
click at [695, 366] on span "[PERSON_NAME]" at bounding box center [695, 363] width 94 height 13
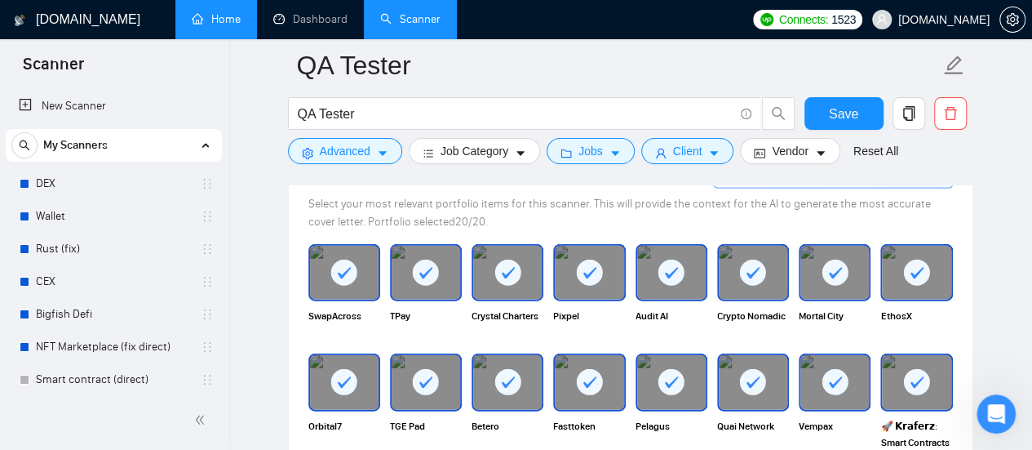
scroll to position [1713, 0]
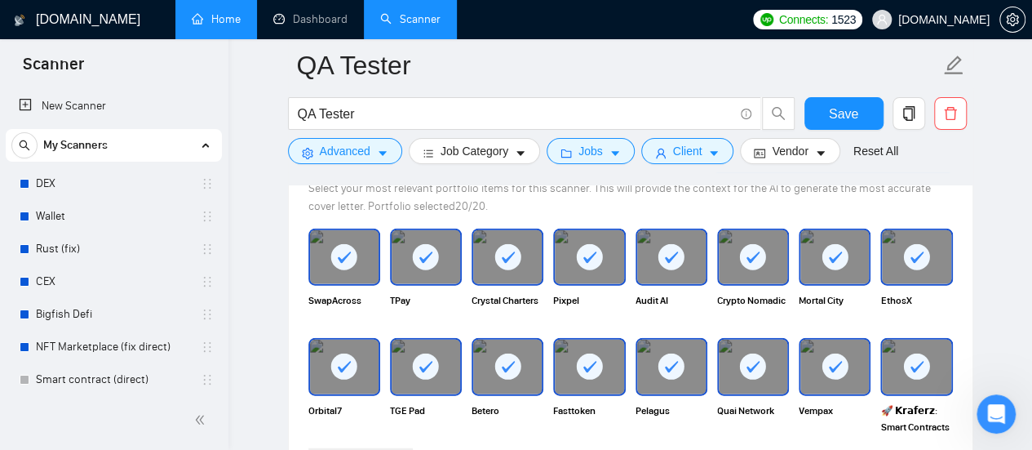
click at [929, 262] on icon at bounding box center [916, 257] width 27 height 27
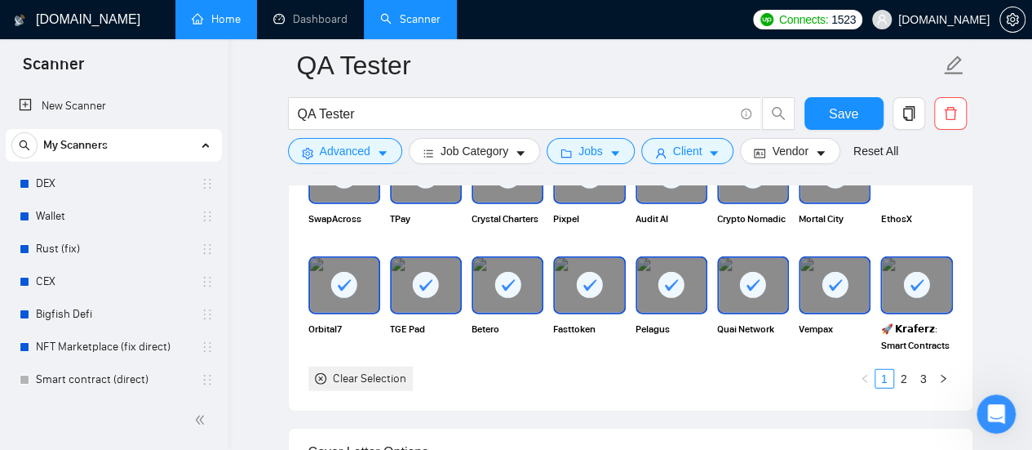
click at [901, 376] on link "2" at bounding box center [904, 379] width 18 height 18
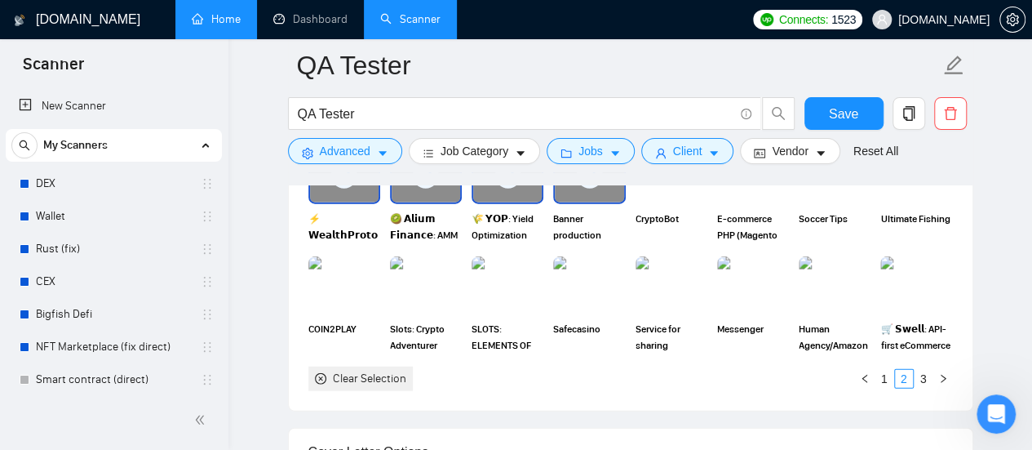
scroll to position [1713, 0]
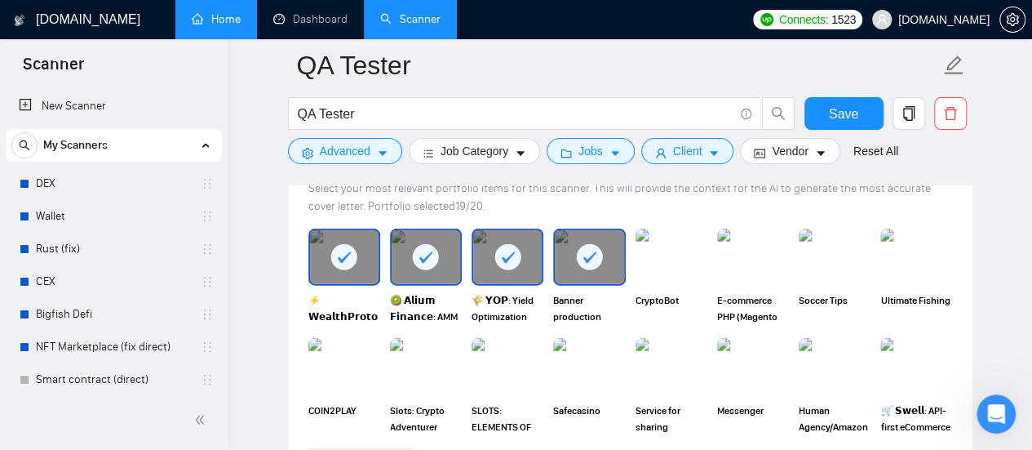
click at [495, 252] on rect at bounding box center [507, 257] width 26 height 26
click at [599, 244] on rect at bounding box center [590, 257] width 26 height 26
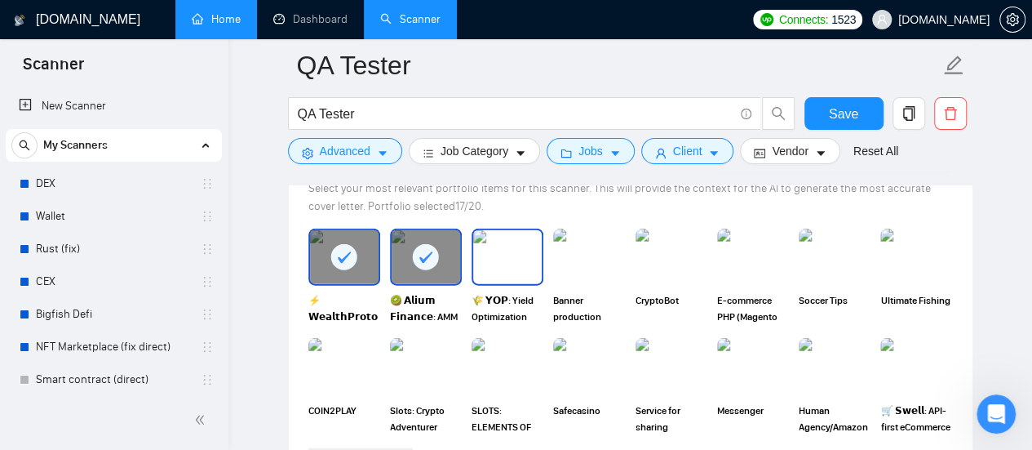
click at [401, 252] on div at bounding box center [426, 257] width 69 height 54
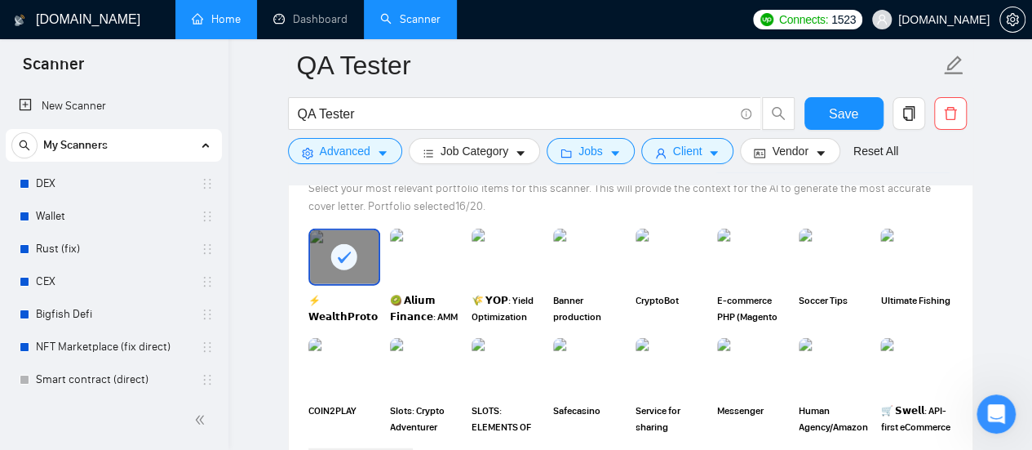
click at [346, 248] on icon at bounding box center [343, 257] width 27 height 27
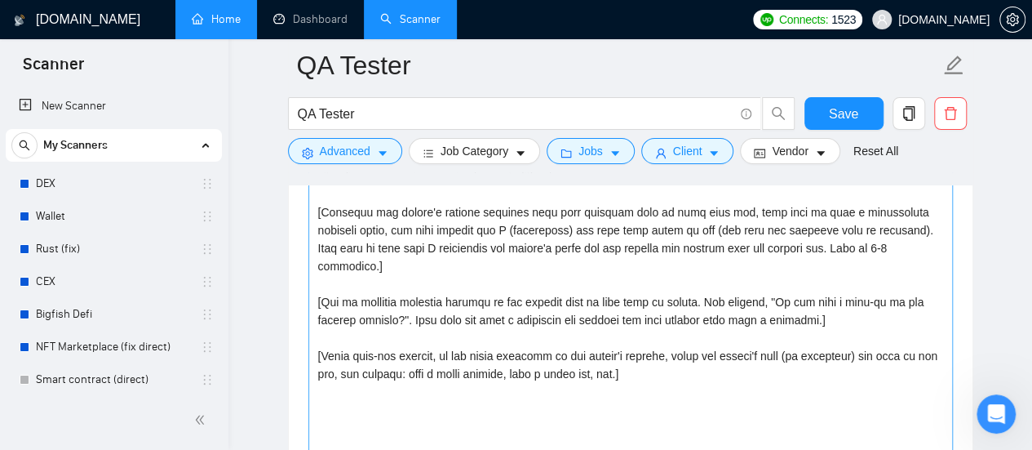
scroll to position [2244, 0]
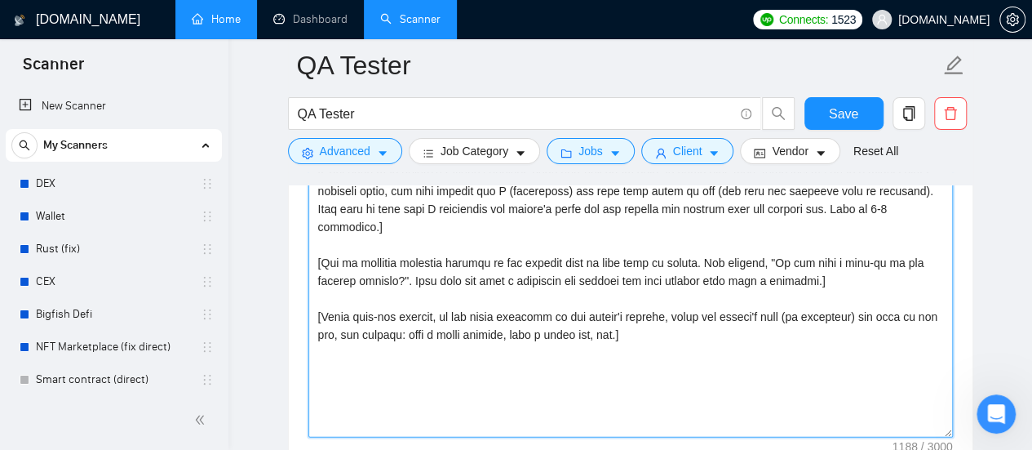
click at [658, 314] on textarea "Cover letter template:" at bounding box center [630, 253] width 644 height 367
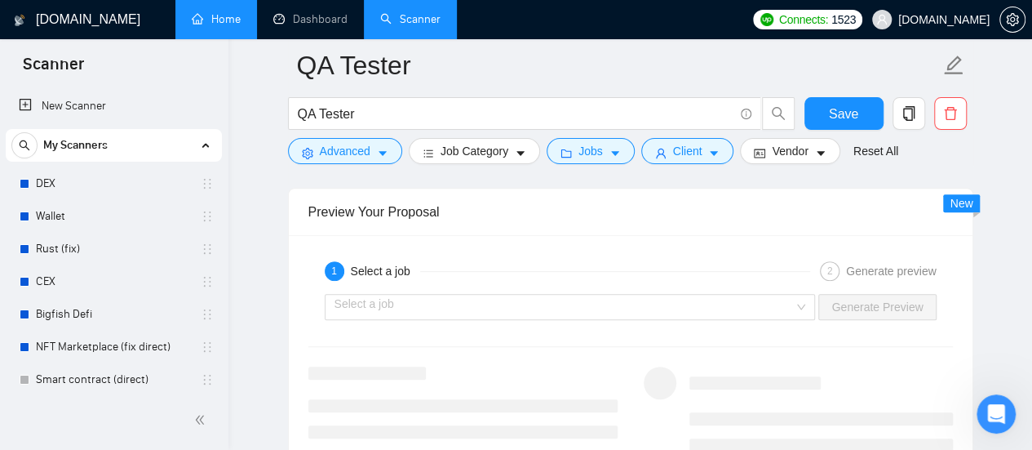
scroll to position [3364, 0]
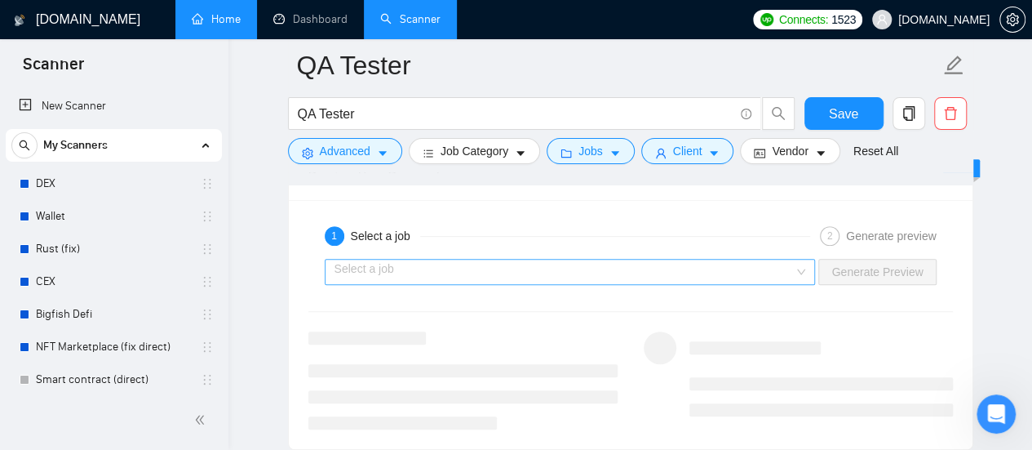
click at [527, 259] on input "search" at bounding box center [564, 271] width 460 height 24
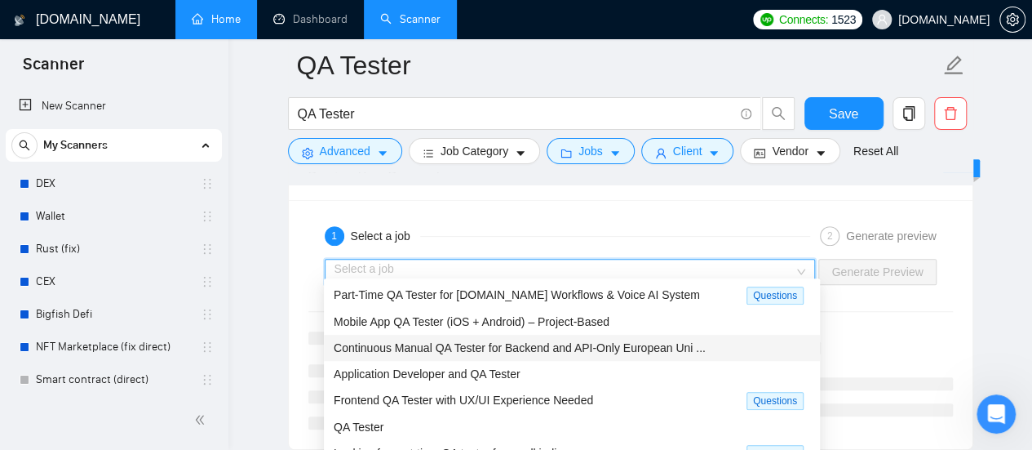
click at [419, 342] on span "Continuous Manual QA Tester for Backend and API-Only European Uni ..." at bounding box center [520, 347] width 372 height 13
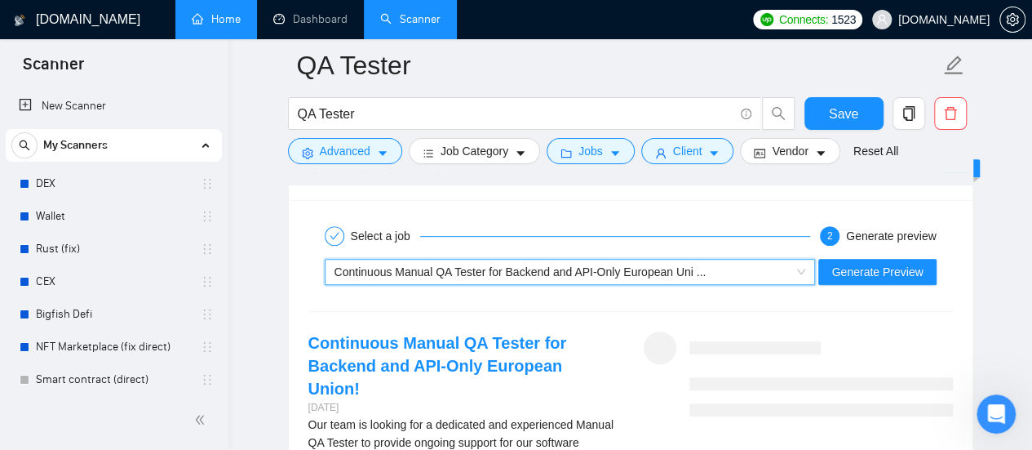
click at [697, 267] on span "Continuous Manual QA Tester for Backend and API-Only European Uni ..." at bounding box center [520, 271] width 372 height 13
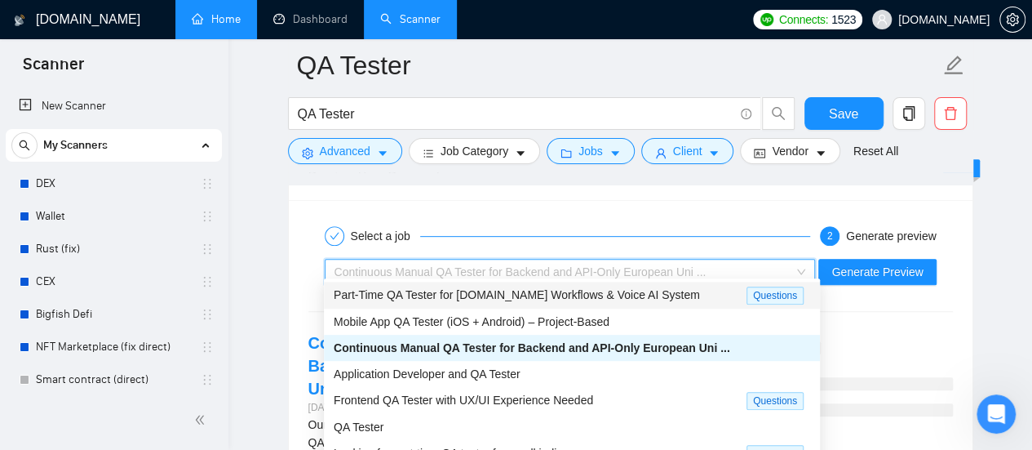
click at [473, 290] on span "Part-Time QA Tester for [DOMAIN_NAME] Workflows & Voice AI System" at bounding box center [517, 294] width 366 height 13
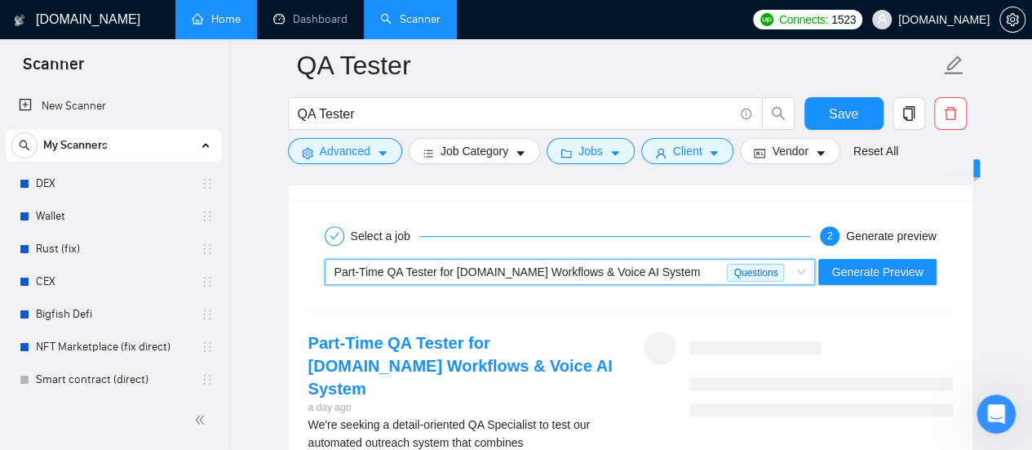
click at [504, 266] on span "Part-Time QA Tester for [DOMAIN_NAME] Workflows & Voice AI System" at bounding box center [517, 271] width 366 height 13
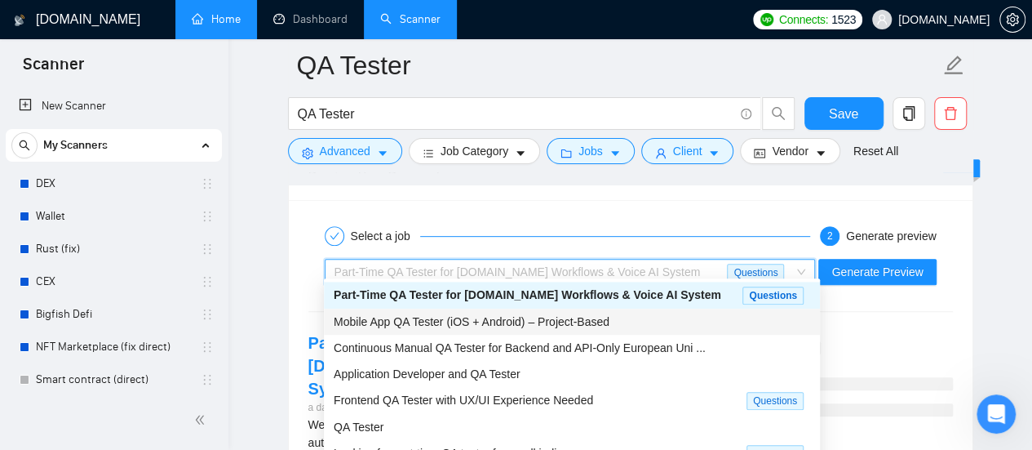
click at [416, 322] on span "Mobile App QA Tester (iOS + Android) – Project-Based" at bounding box center [472, 321] width 276 height 13
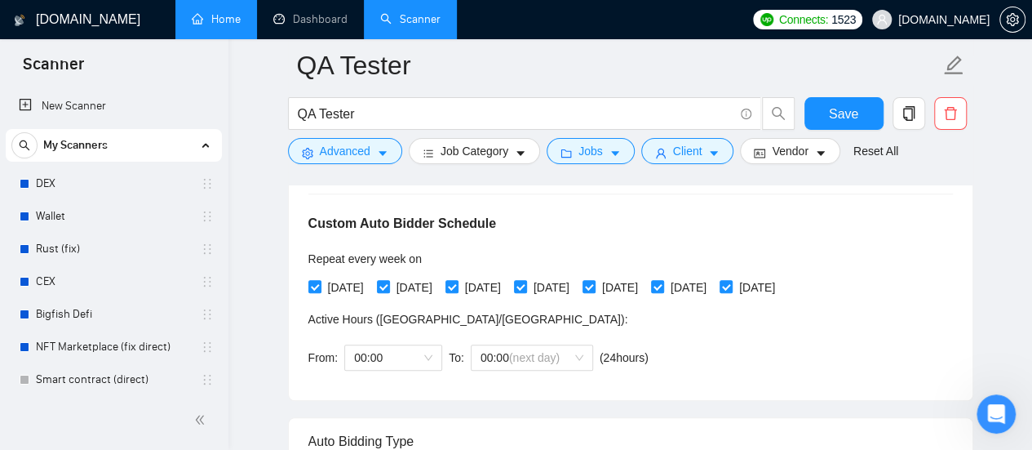
scroll to position [82, 0]
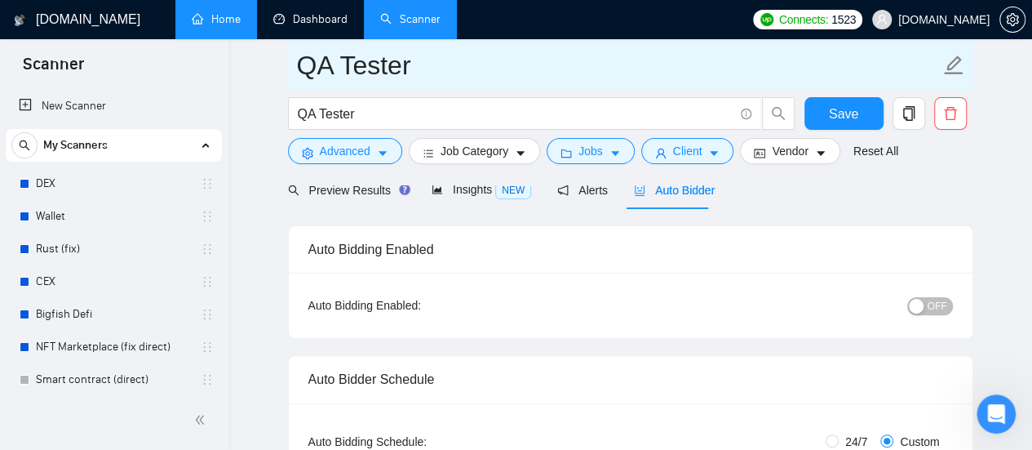
drag, startPoint x: 315, startPoint y: 24, endPoint x: 592, endPoint y: 89, distance: 285.0
click at [315, 24] on link "Dashboard" at bounding box center [310, 19] width 74 height 14
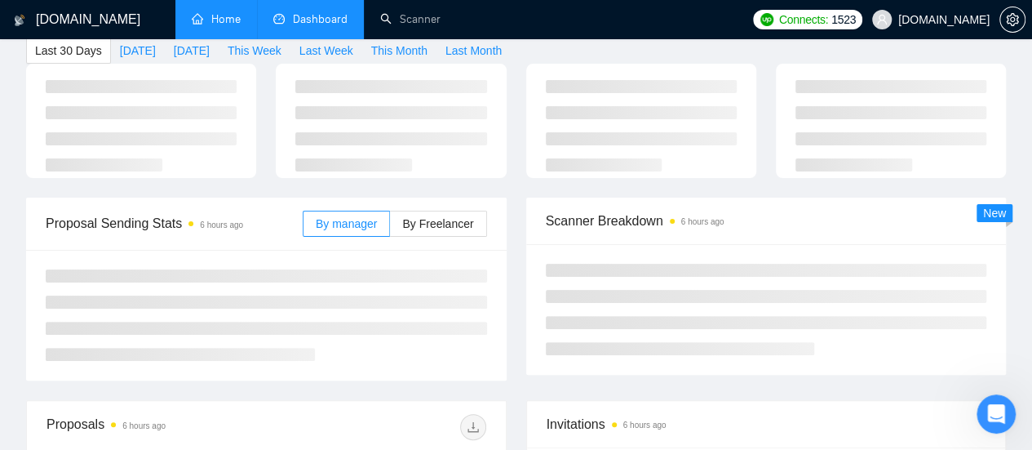
type input "[DATE]"
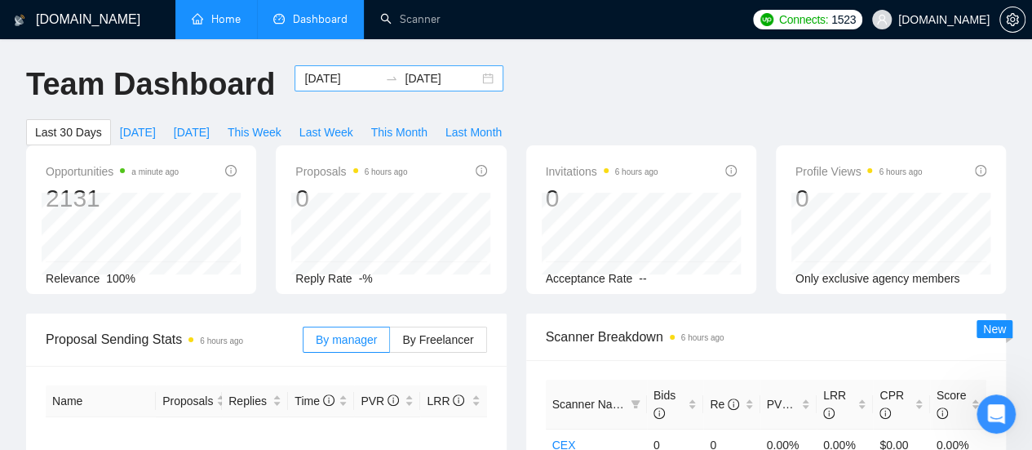
click at [320, 81] on input "[DATE]" at bounding box center [341, 78] width 74 height 18
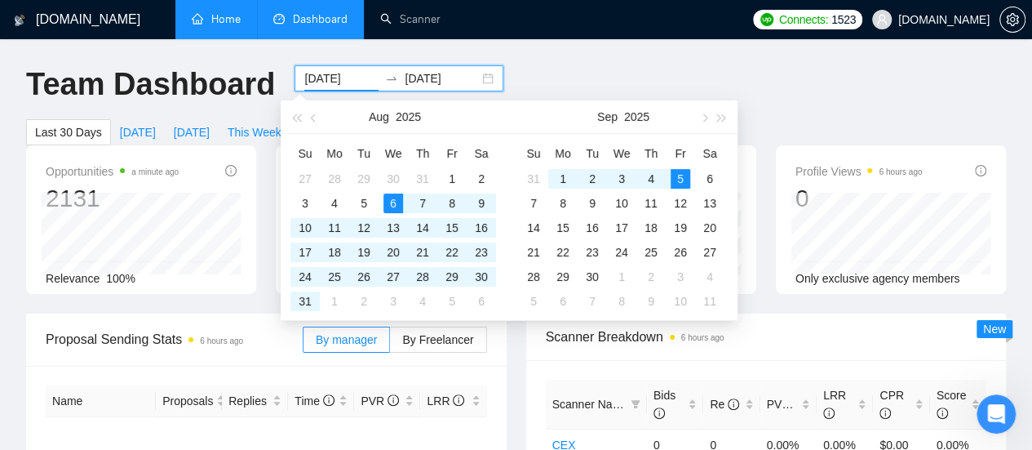
click at [330, 79] on input "[DATE]" at bounding box center [341, 78] width 74 height 18
click at [314, 122] on span "button" at bounding box center [315, 117] width 8 height 8
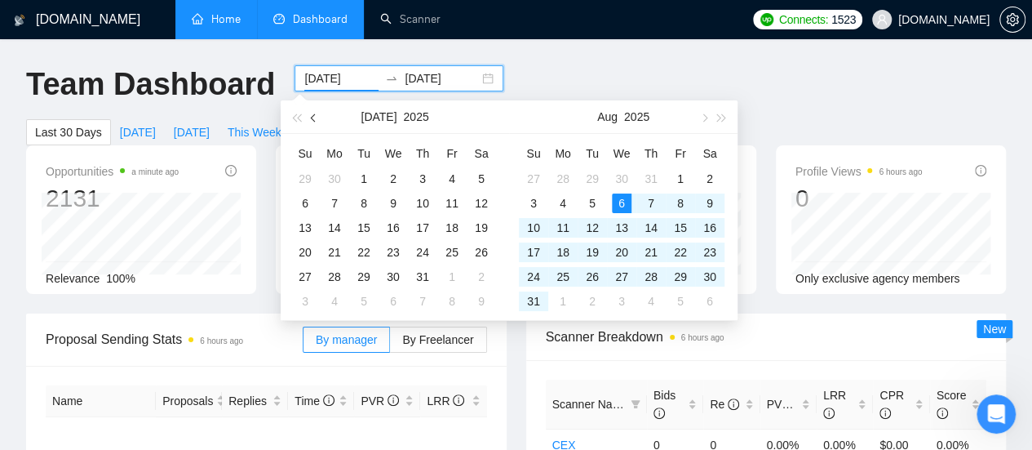
click at [314, 122] on span "button" at bounding box center [315, 117] width 8 height 8
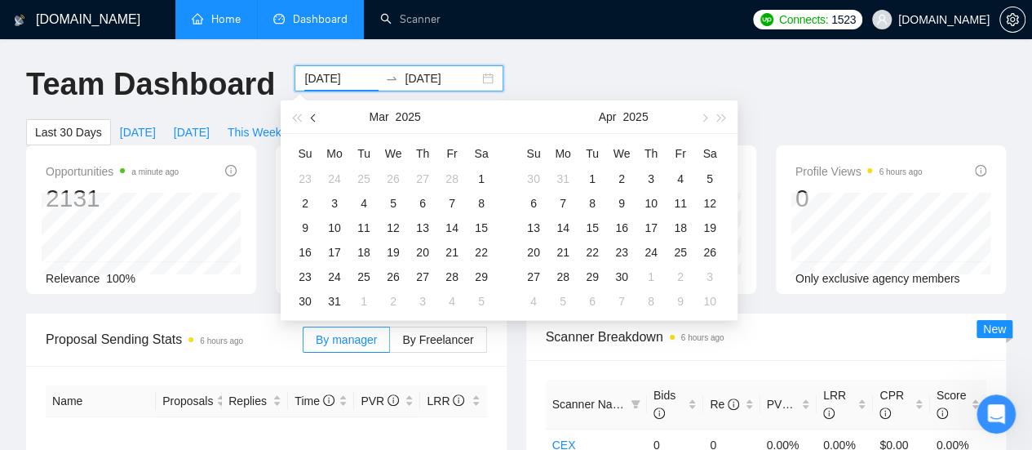
click at [314, 122] on span "button" at bounding box center [315, 117] width 8 height 8
click at [314, 118] on span "button" at bounding box center [315, 117] width 8 height 8
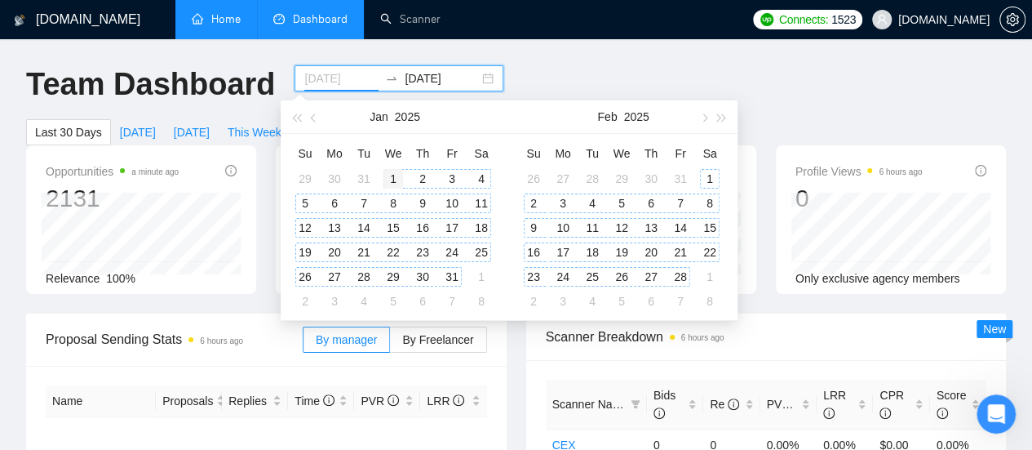
type input "[DATE]"
click at [393, 178] on div "1" at bounding box center [393, 179] width 20 height 20
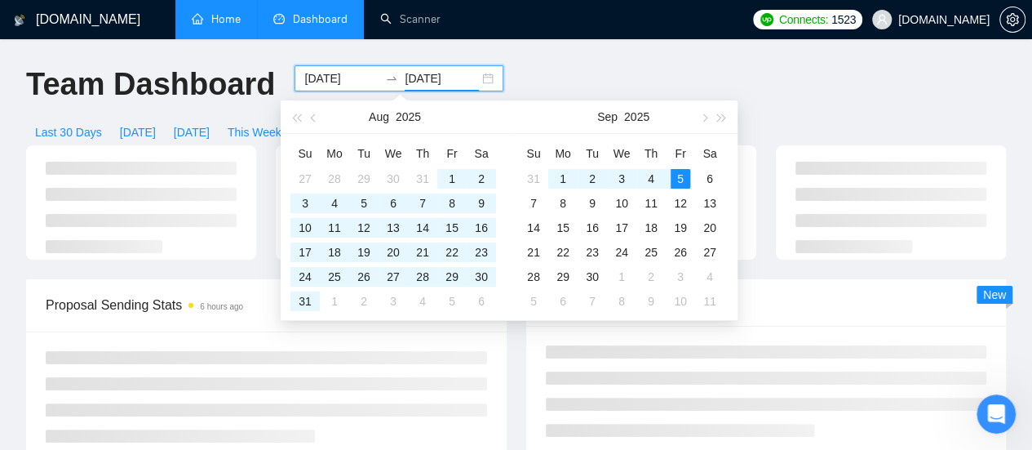
click at [436, 73] on input "[DATE]" at bounding box center [442, 78] width 74 height 18
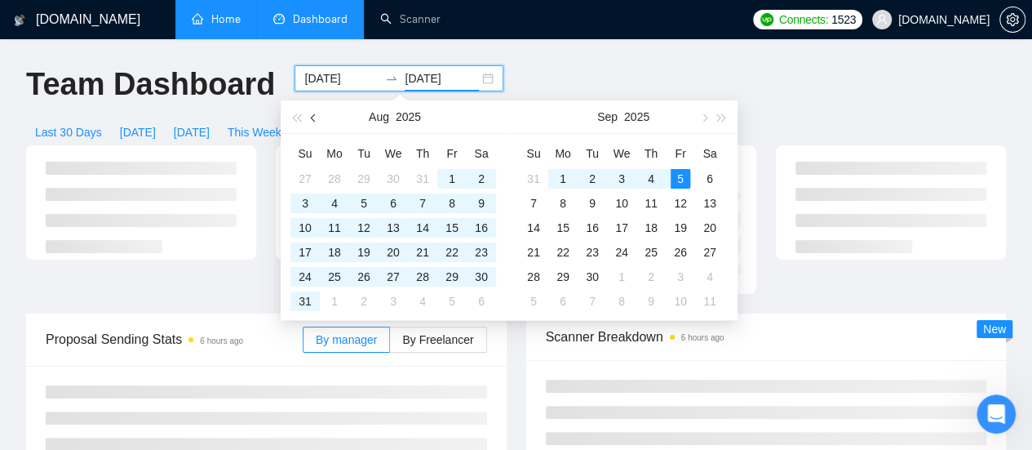
click at [317, 118] on span "button" at bounding box center [315, 117] width 8 height 8
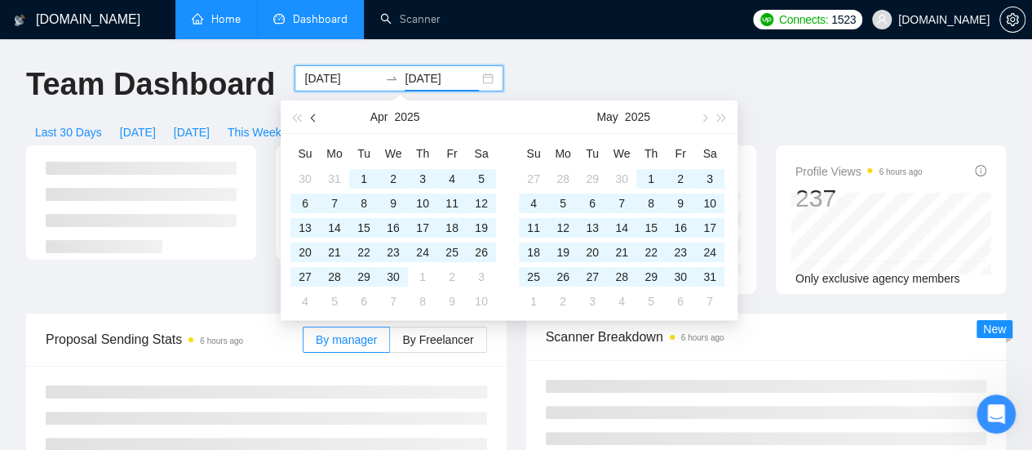
click at [317, 118] on span "button" at bounding box center [315, 117] width 8 height 8
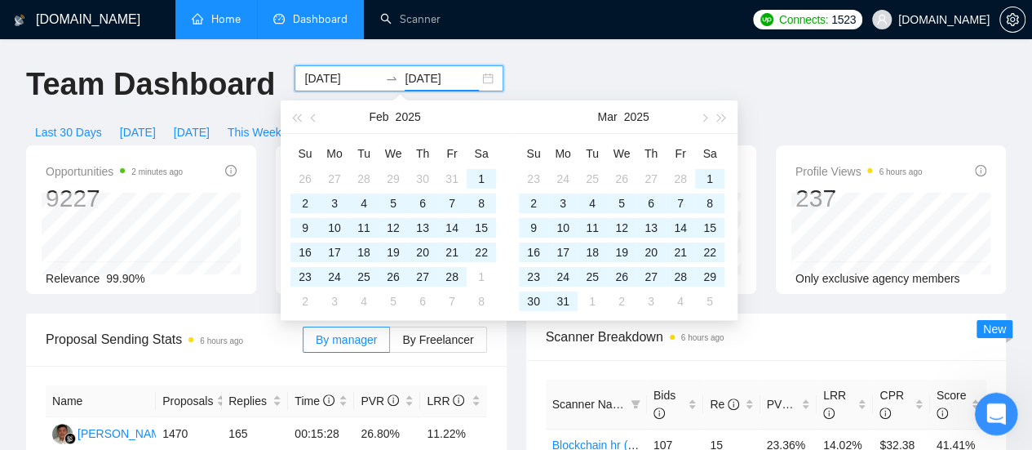
click at [999, 410] on icon "Открыть службу сообщений Intercom" at bounding box center [994, 411] width 27 height 27
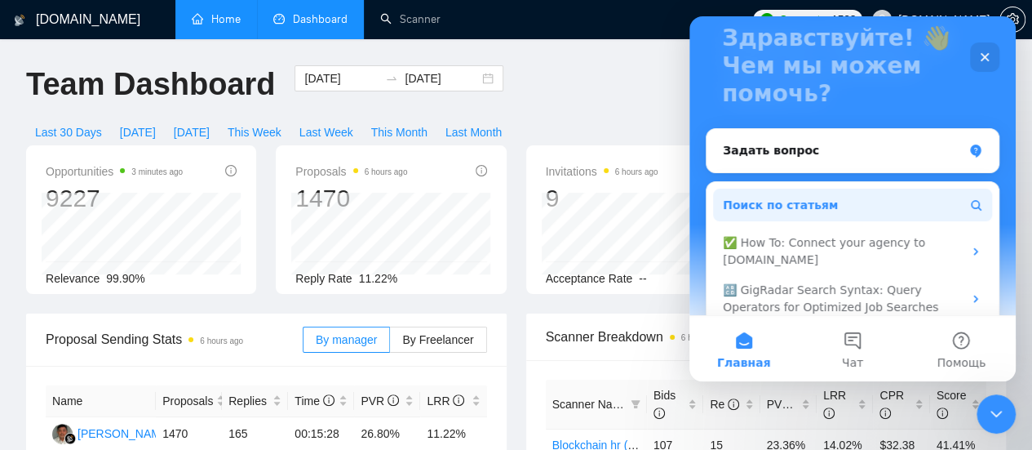
scroll to position [189, 0]
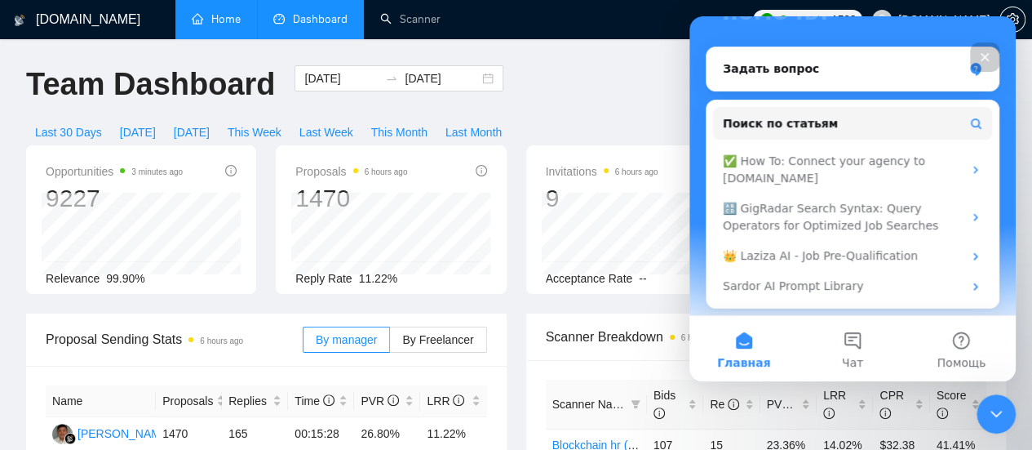
click at [986, 53] on icon "Закрыть" at bounding box center [984, 57] width 13 height 13
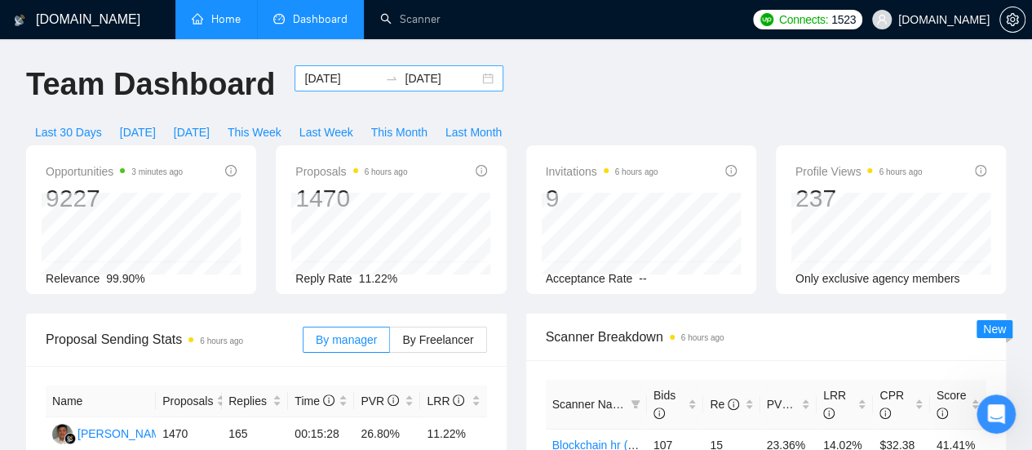
click at [418, 80] on input "[DATE]" at bounding box center [442, 78] width 74 height 18
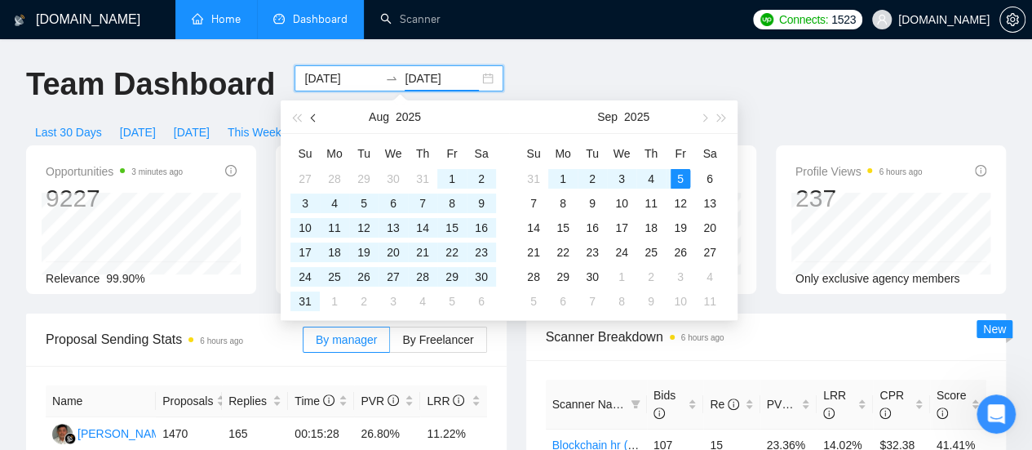
click at [313, 122] on button "button" at bounding box center [314, 116] width 18 height 33
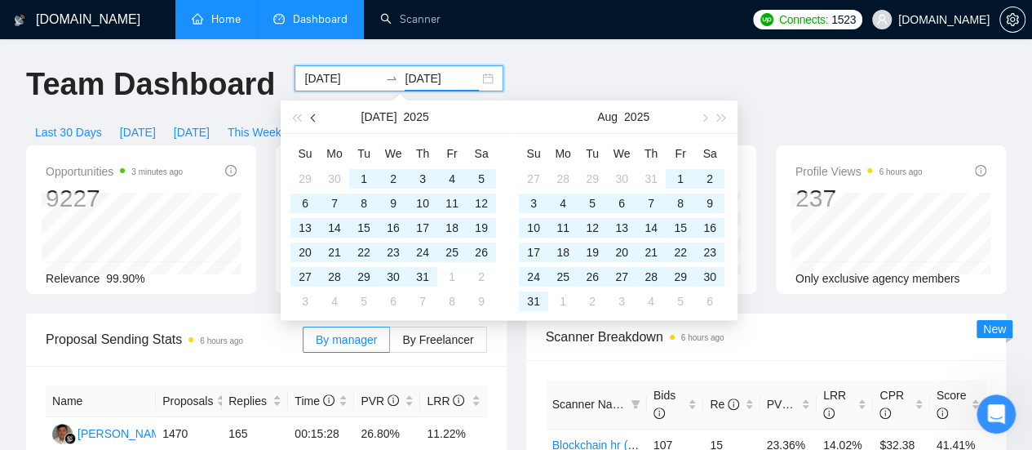
click at [313, 122] on button "button" at bounding box center [314, 116] width 18 height 33
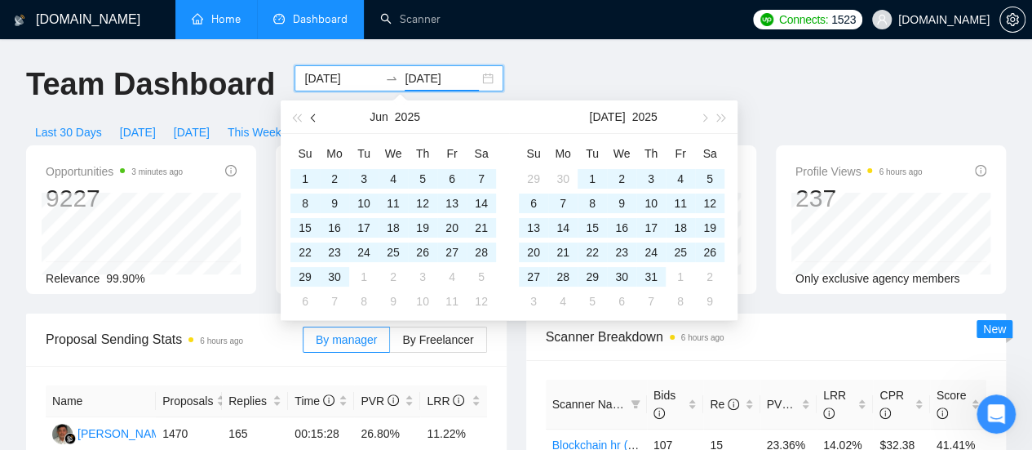
click at [313, 122] on button "button" at bounding box center [314, 116] width 18 height 33
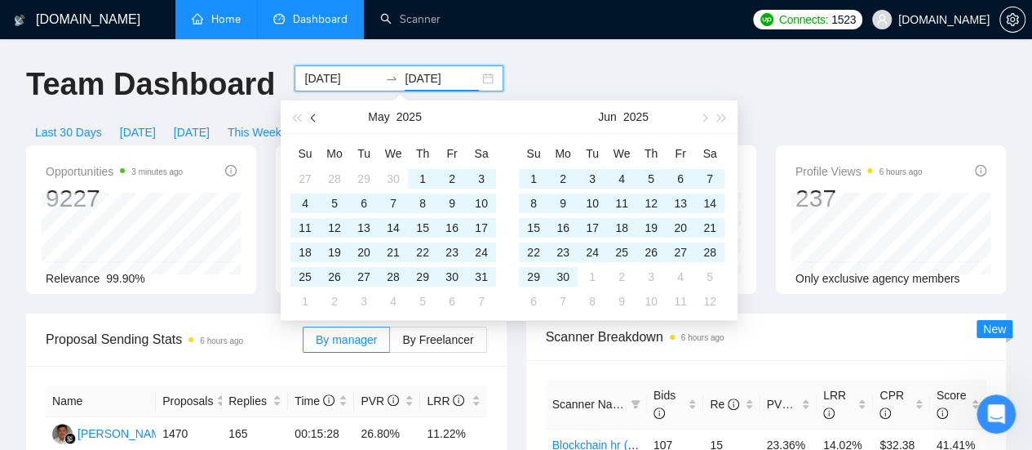
click at [313, 122] on button "button" at bounding box center [314, 116] width 18 height 33
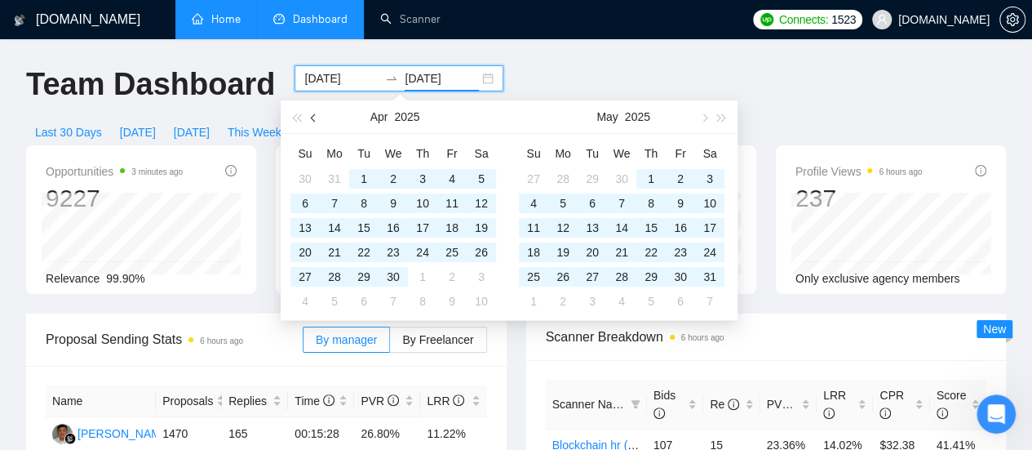
click at [313, 122] on button "button" at bounding box center [314, 116] width 18 height 33
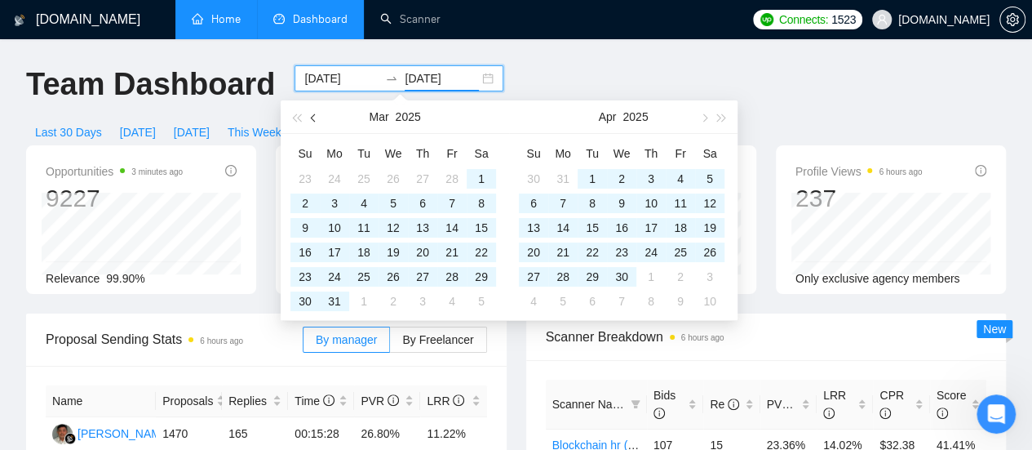
click at [313, 122] on button "button" at bounding box center [314, 116] width 18 height 33
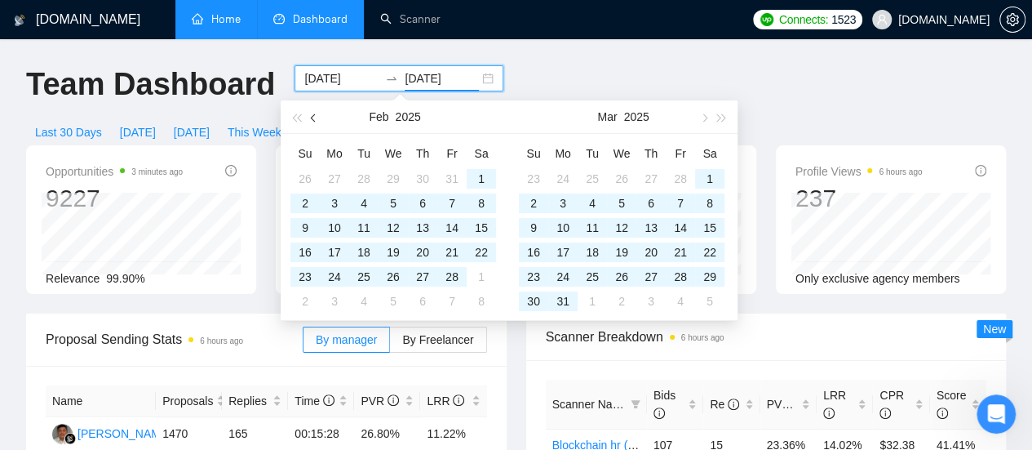
click at [313, 122] on button "button" at bounding box center [314, 116] width 18 height 33
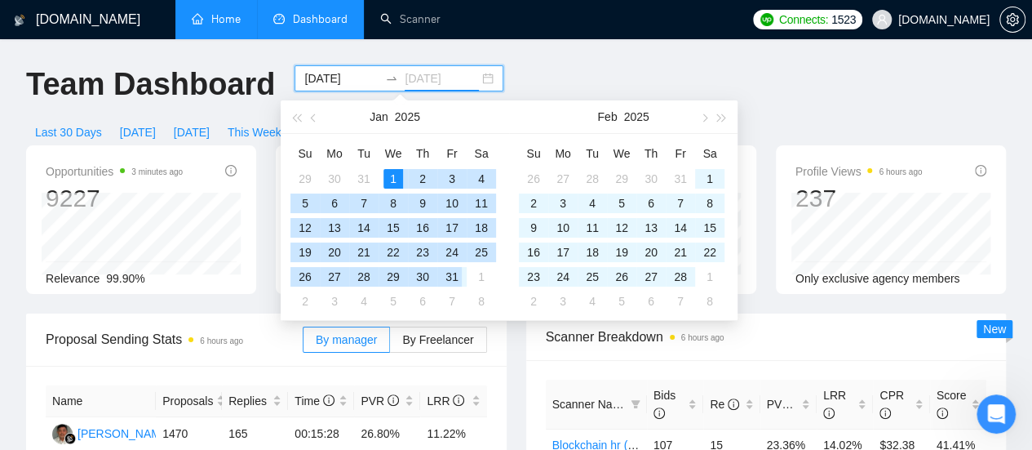
type input "[DATE]"
click at [460, 277] on div "31" at bounding box center [452, 277] width 20 height 20
